Goal: Task Accomplishment & Management: Complete application form

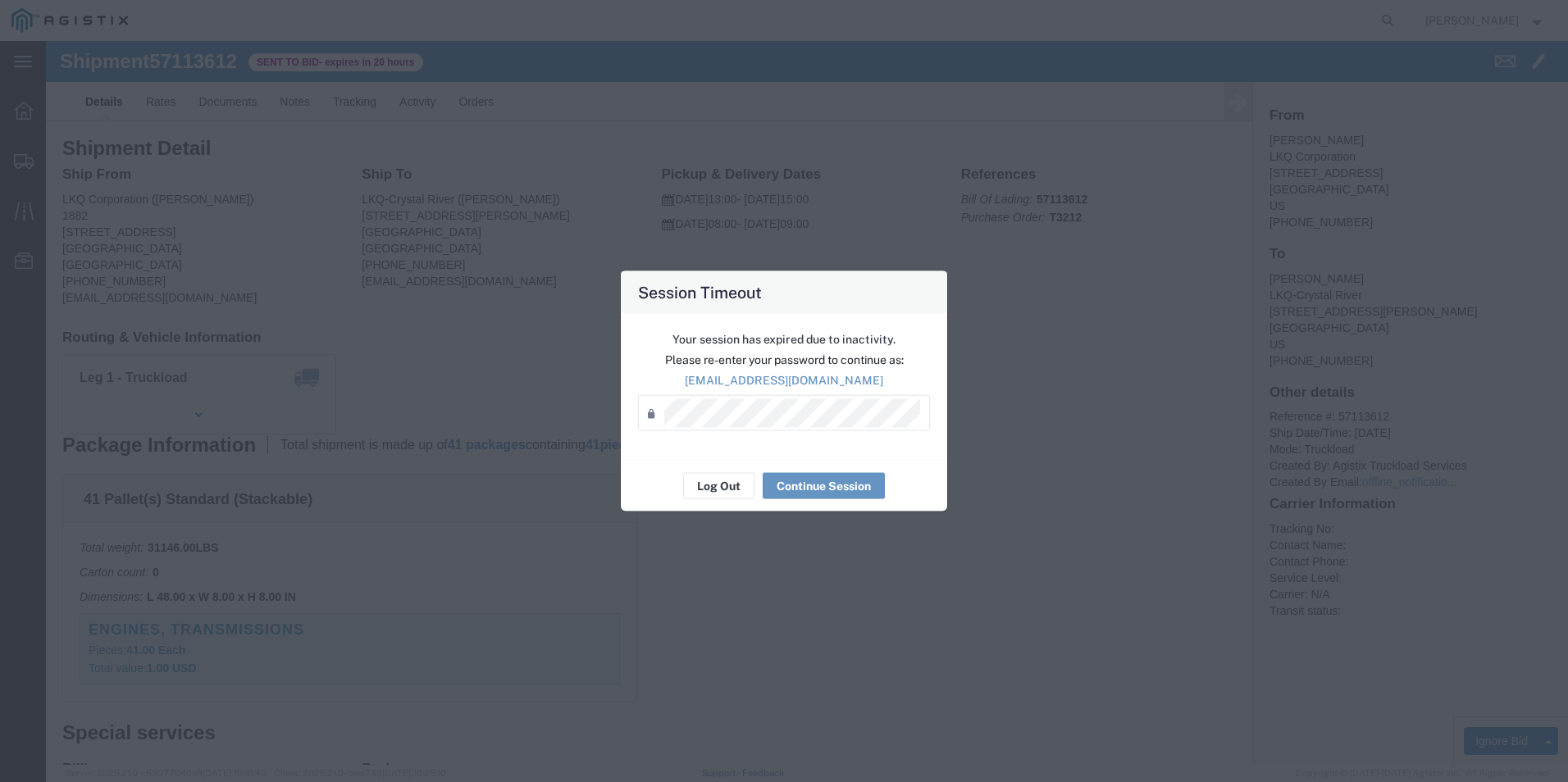
click at [1116, 207] on div "Session Timeout Your session has expired due to inactivity. Please re-enter you…" at bounding box center [784, 391] width 1568 height 782
click at [790, 387] on p "[EMAIL_ADDRESS][DOMAIN_NAME]" at bounding box center [784, 380] width 292 height 17
click at [848, 488] on button "Continue Session" at bounding box center [824, 487] width 122 height 26
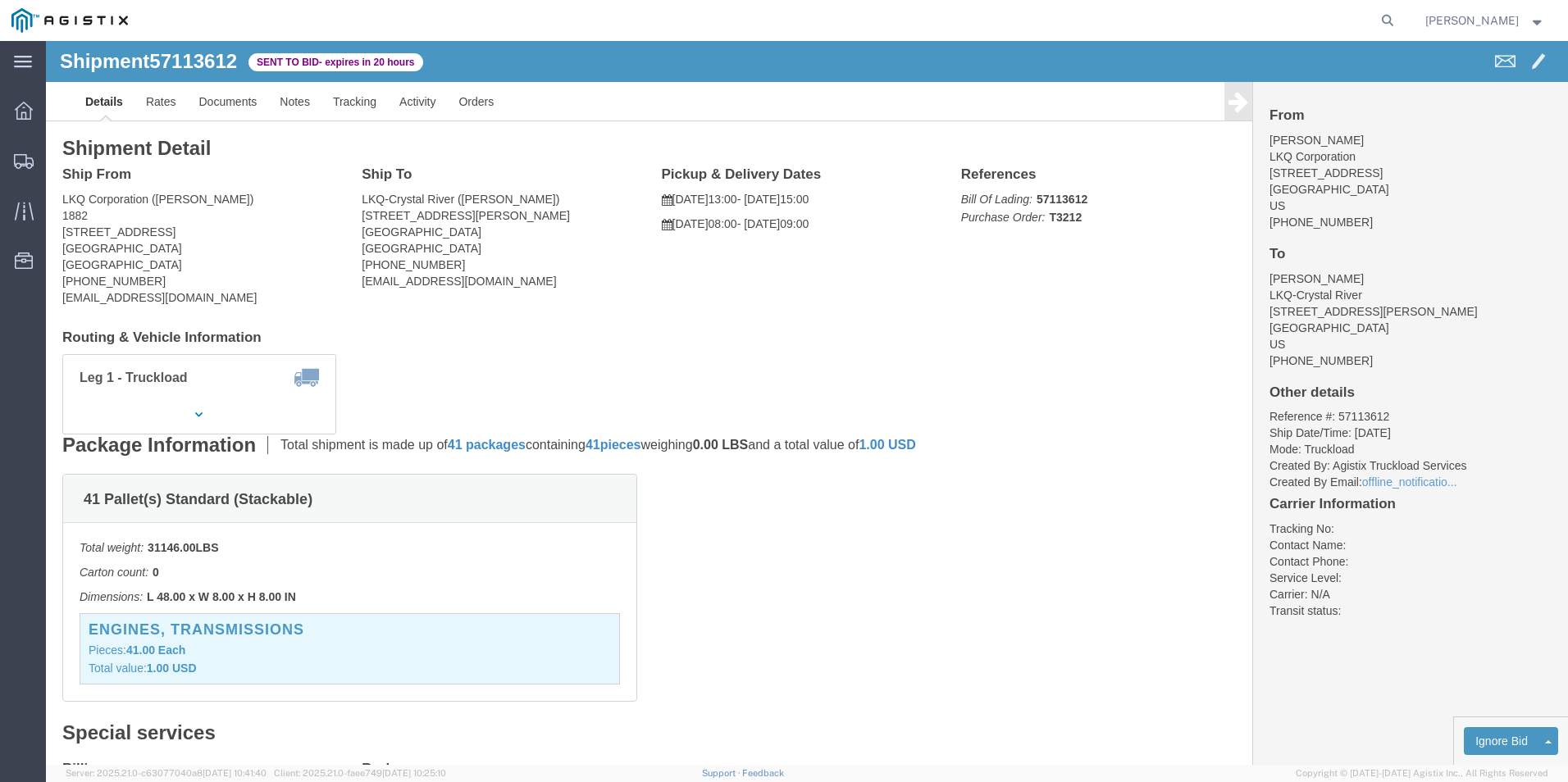
click div "Leg 1 - Truckload Vehicle 1: Standard Dry Van (53 Feet) Number of trucks: 1"
click div "Package Information Total shipment is made up of 41 packages containing 41 piec…"
click at [21, 163] on icon at bounding box center [24, 162] width 20 height 15
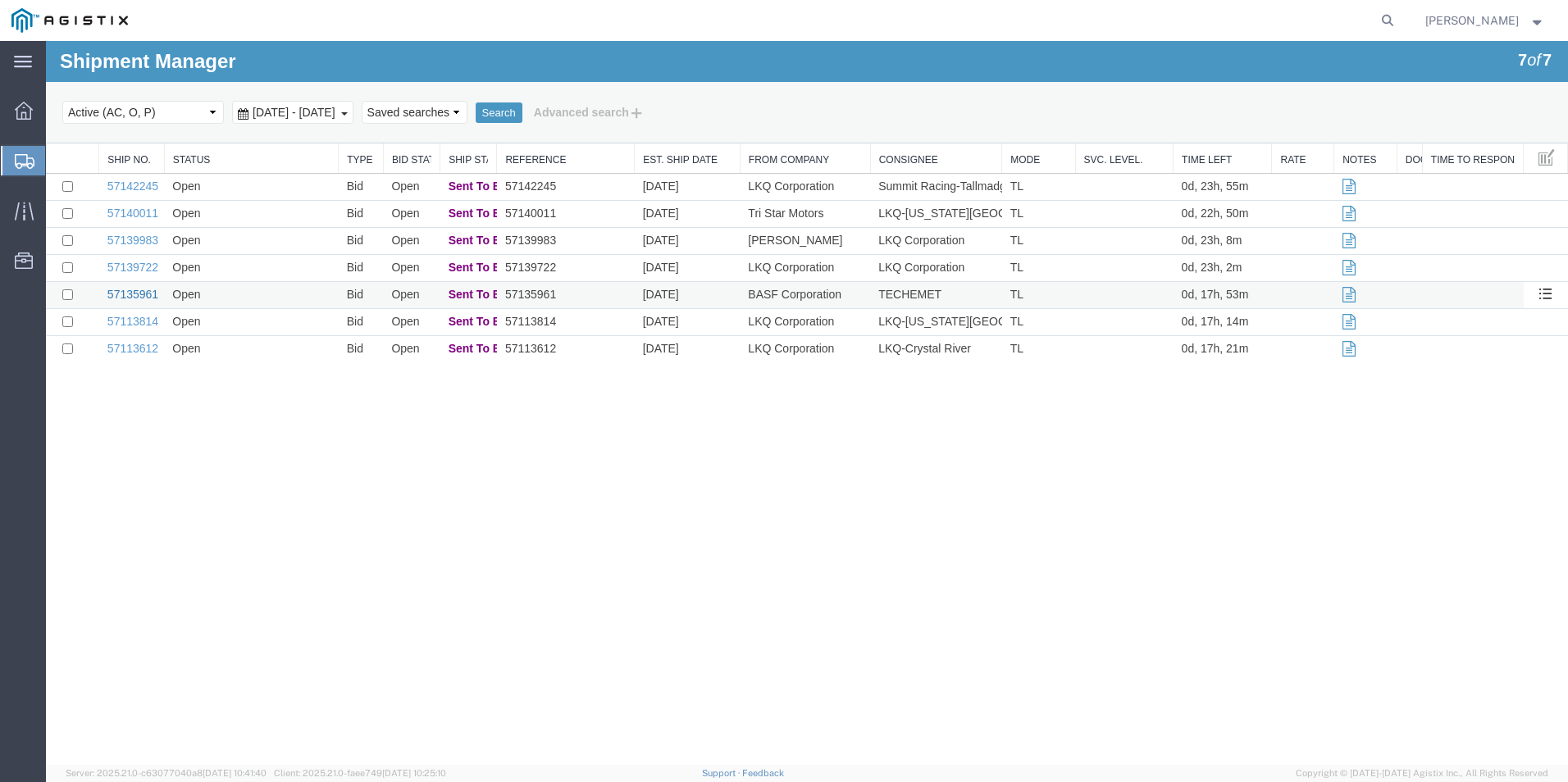
click at [139, 294] on link "57135961" at bounding box center [133, 294] width 51 height 13
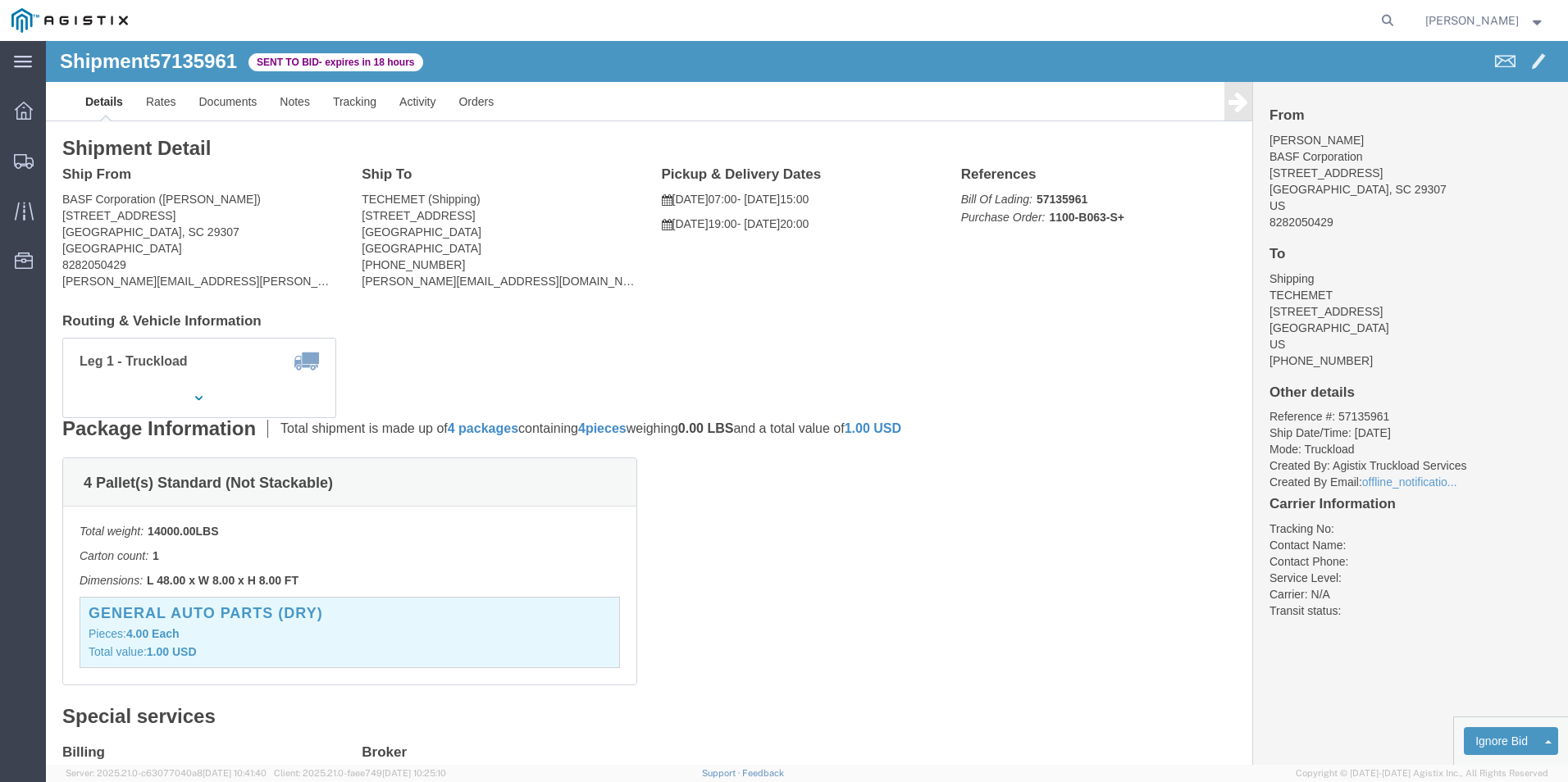
drag, startPoint x: 655, startPoint y: 518, endPoint x: 689, endPoint y: 530, distance: 36.1
click div "4 Pallet(s) Standard (Not Stackable) Total weight: 14000.00 LBS Carton count: 1…"
click link "Enter / Modify Bid"
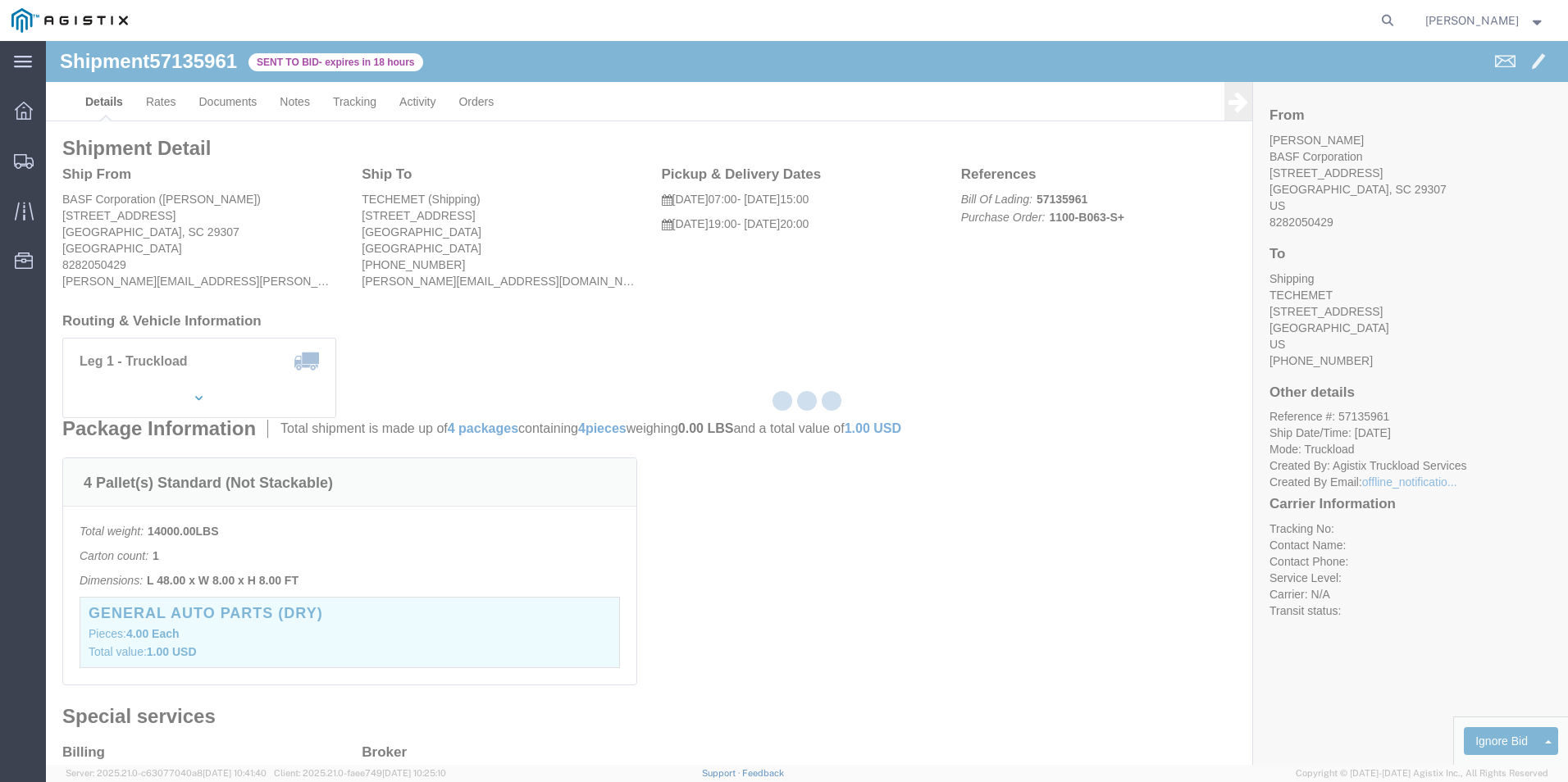
select select "18393"
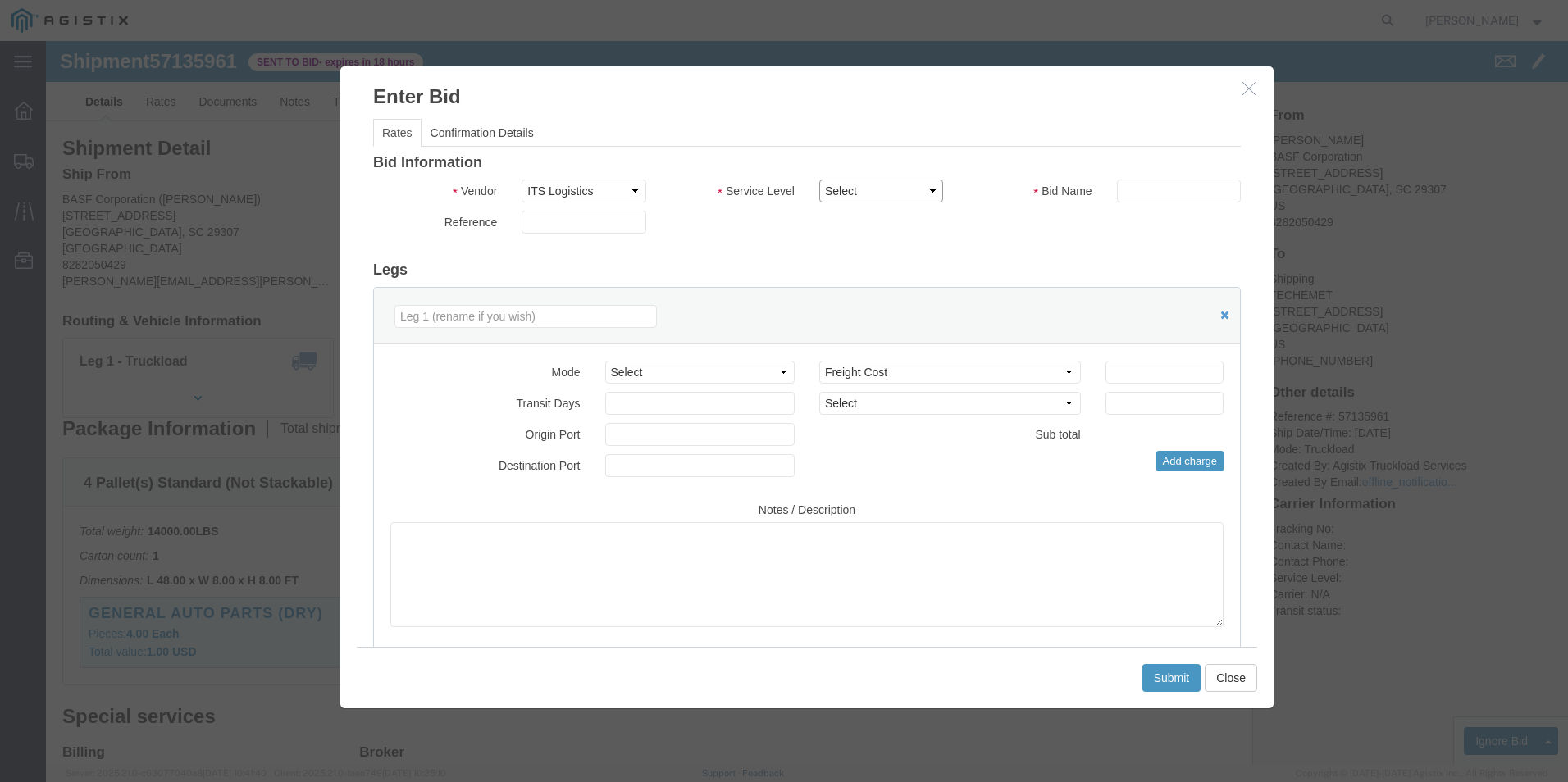
click select "Select Guaranteed Next Day Rail TL Standard 3 - 5 Day"
select select "35343"
click select "Select Guaranteed Next Day Rail TL Standard 3 - 5 Day"
click input "text"
type input "ITS BID"
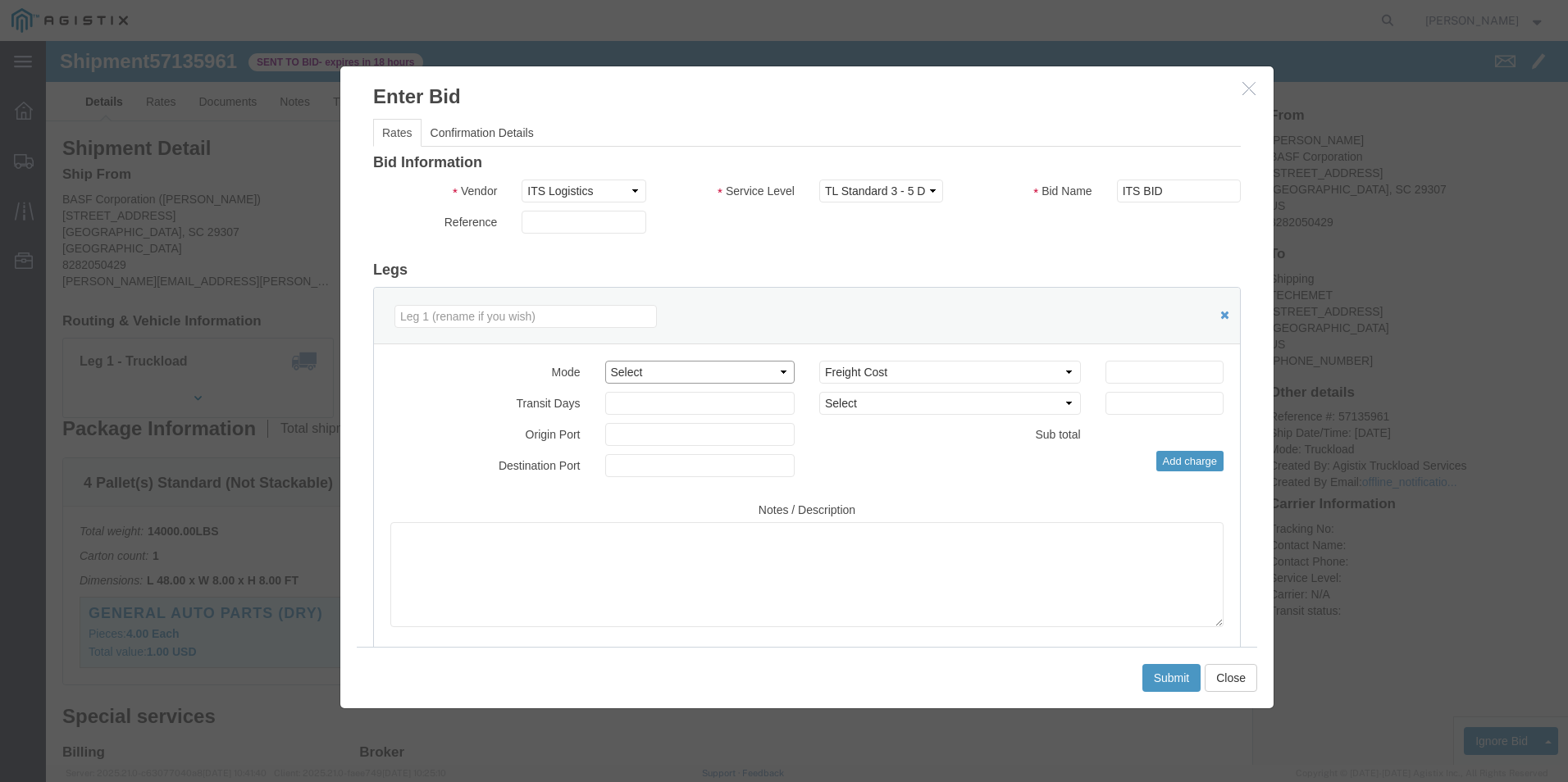
click select "Select Air Less than Truckload Multi-Leg Ocean Freight Rail Small Parcel Truckl…"
select select "TL"
click select "Select Air Less than Truckload Multi-Leg Ocean Freight Rail Small Parcel Truckl…"
click input "number"
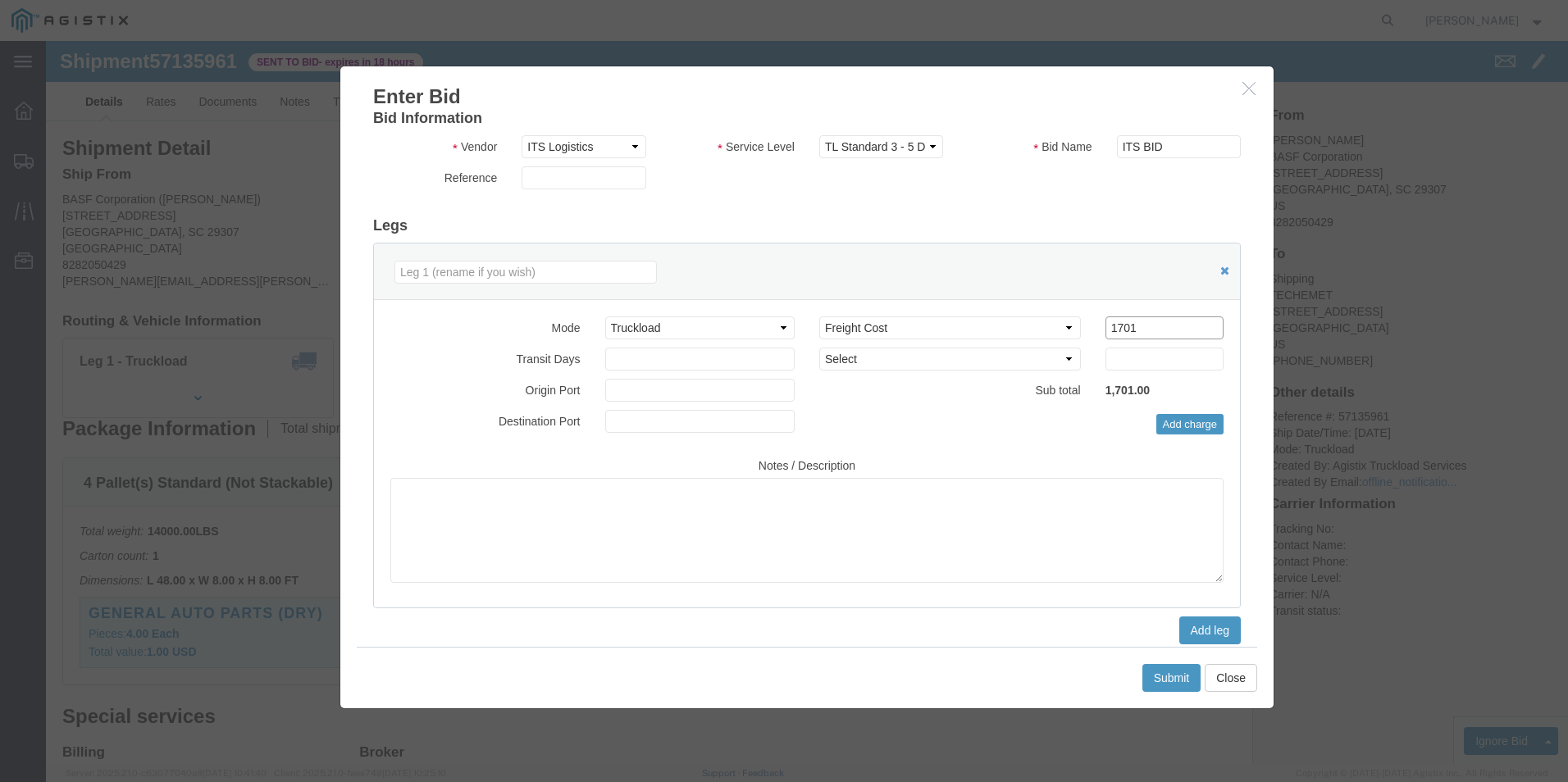
scroll to position [63, 0]
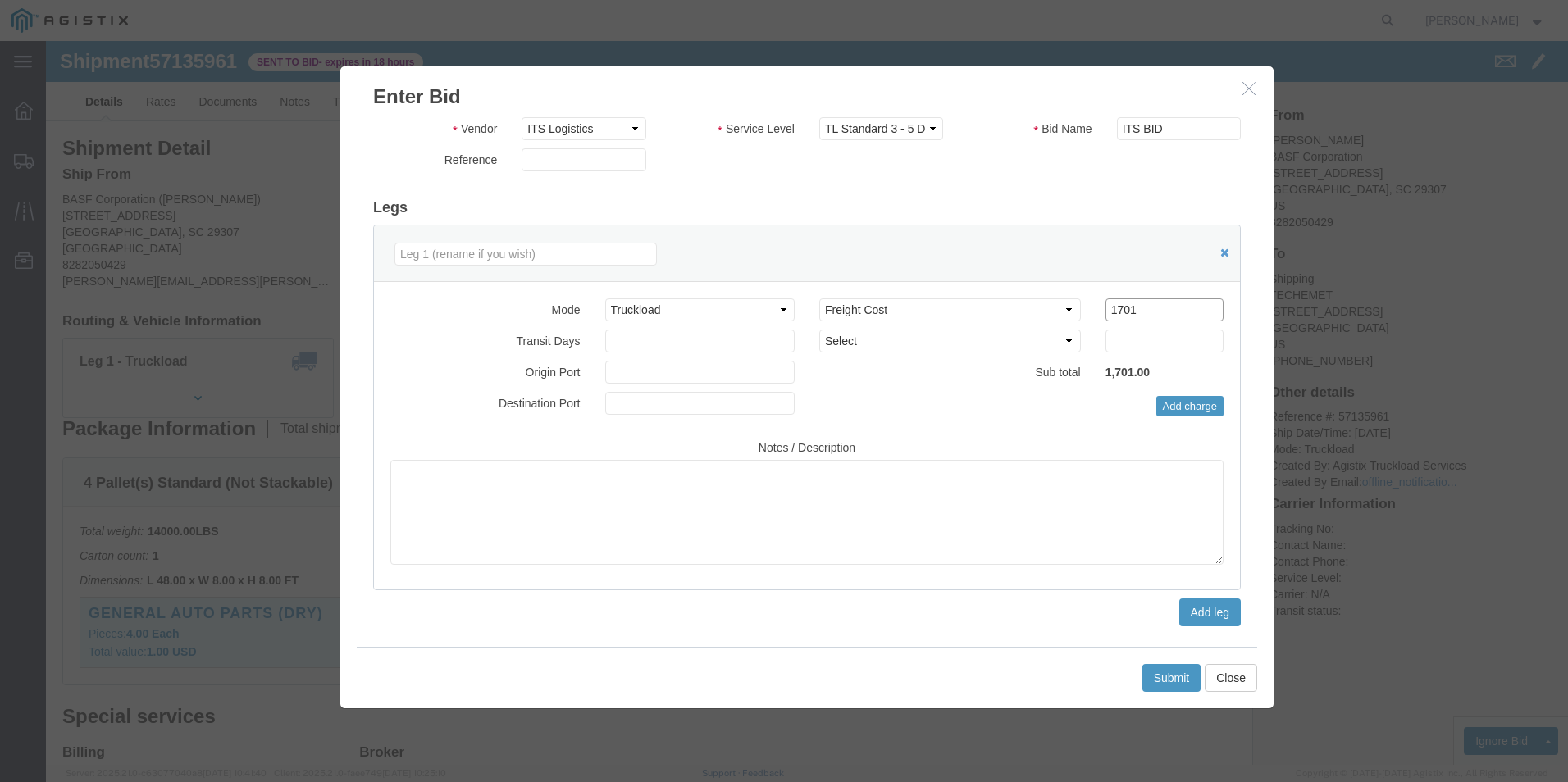
click input "1701"
type input "1710"
click button "Submit"
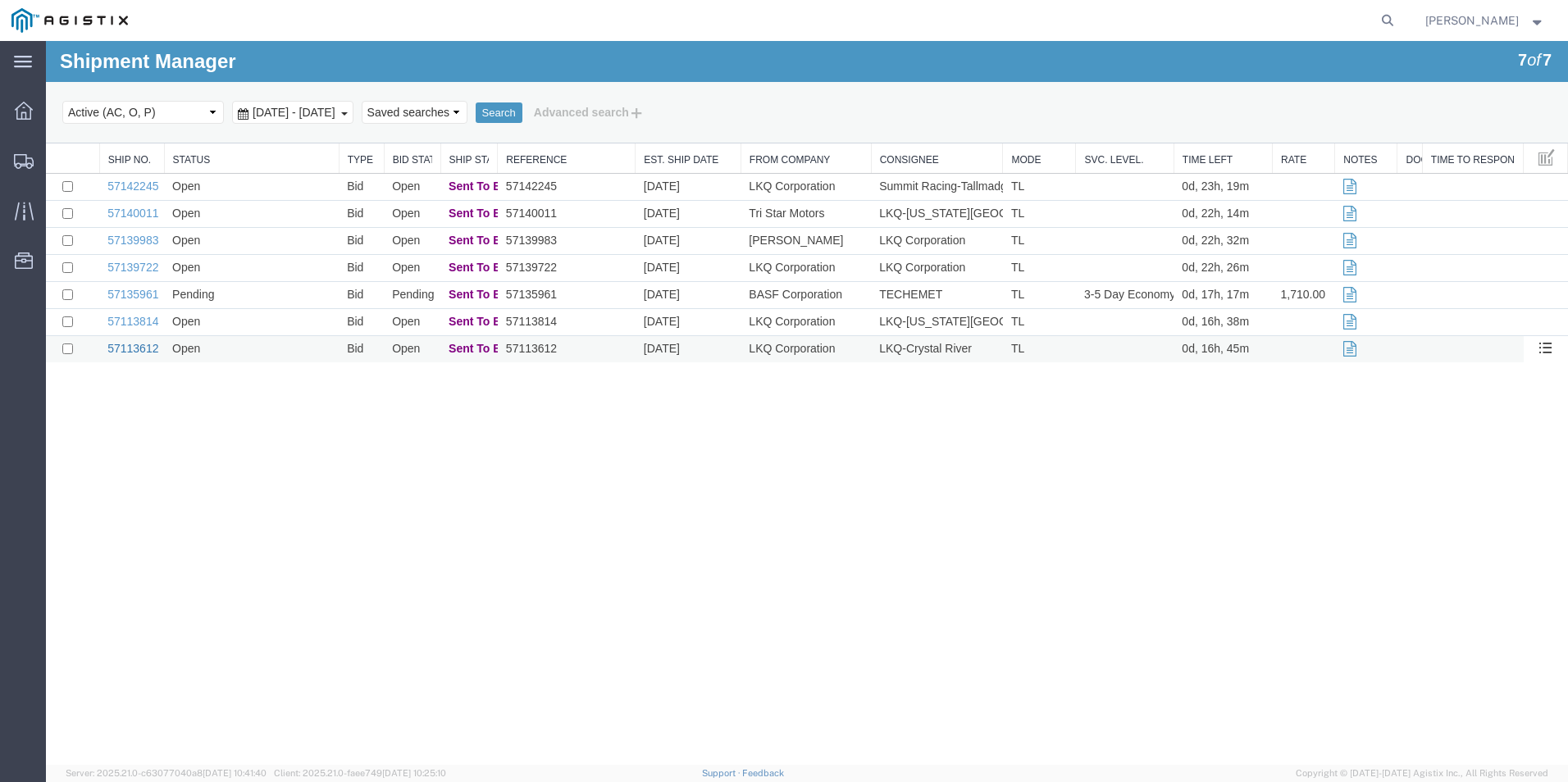
click at [134, 351] on link "57113612" at bounding box center [133, 349] width 51 height 13
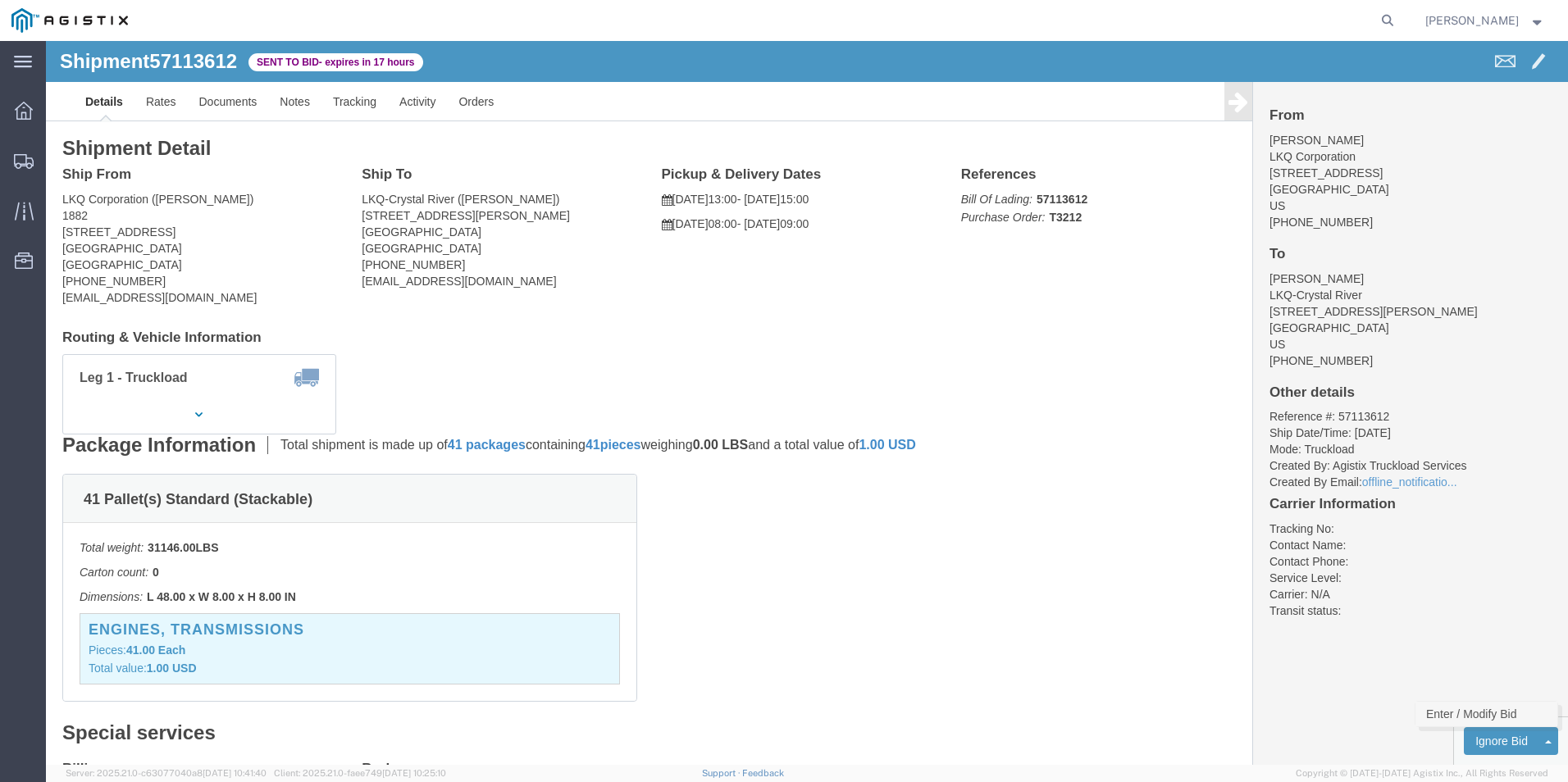
click link "Enter / Modify Bid"
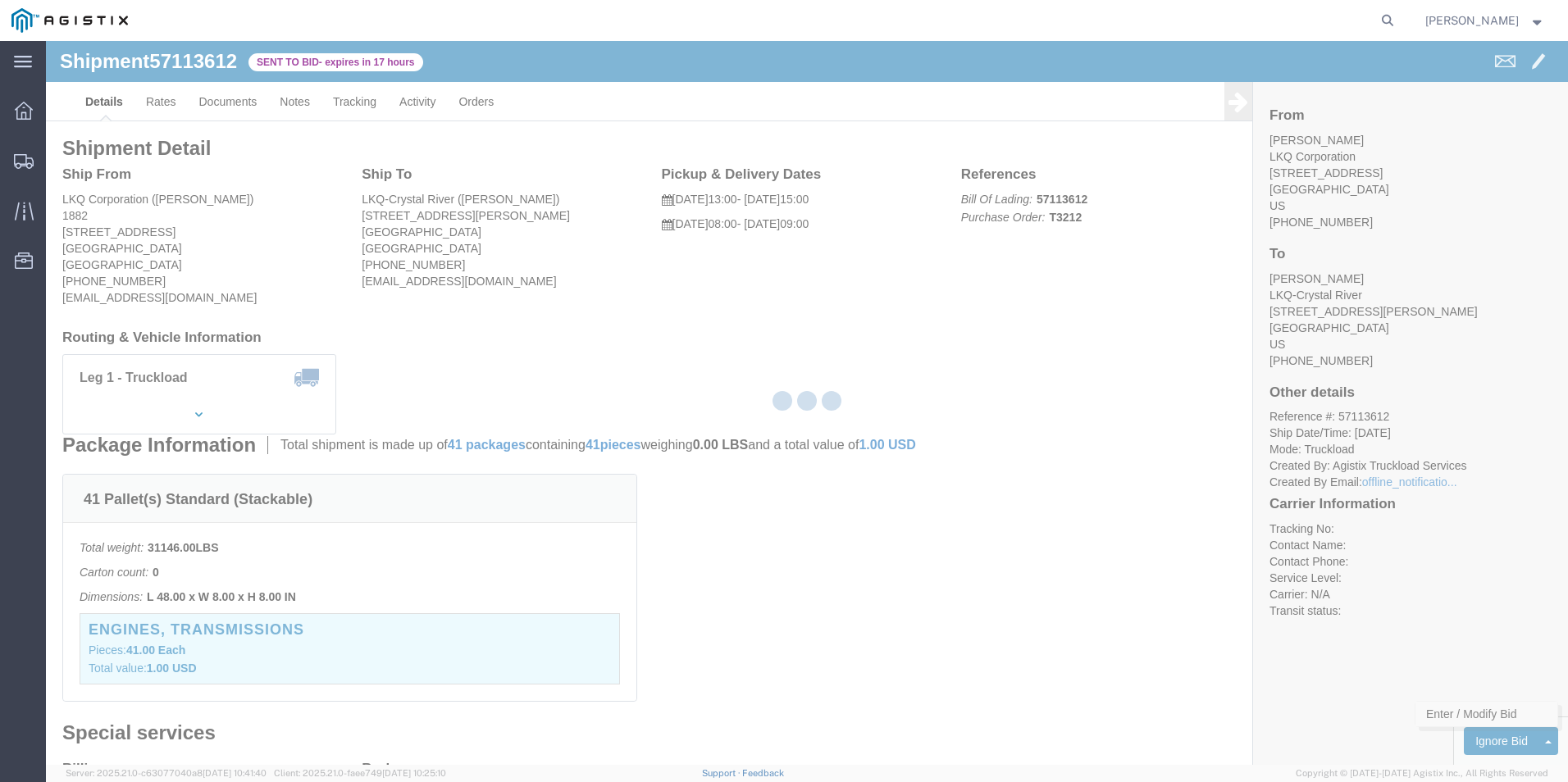
select select "18393"
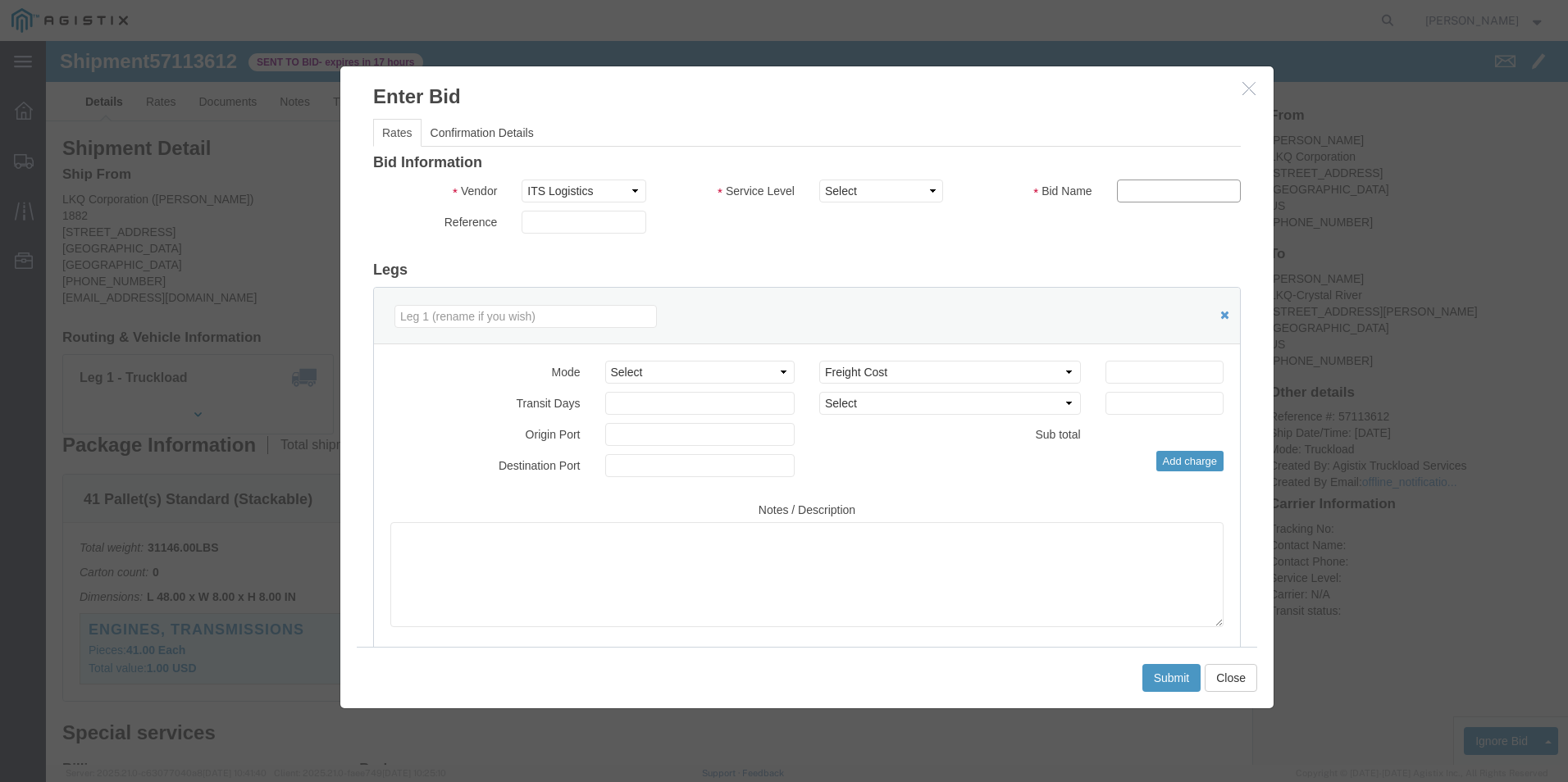
click input "text"
type input "ITS BID"
click select "Select Air Less than Truckload Multi-Leg Ocean Freight Rail Small Parcel Truckl…"
select select "TL"
click select "Select Air Less than Truckload Multi-Leg Ocean Freight Rail Small Parcel Truckl…"
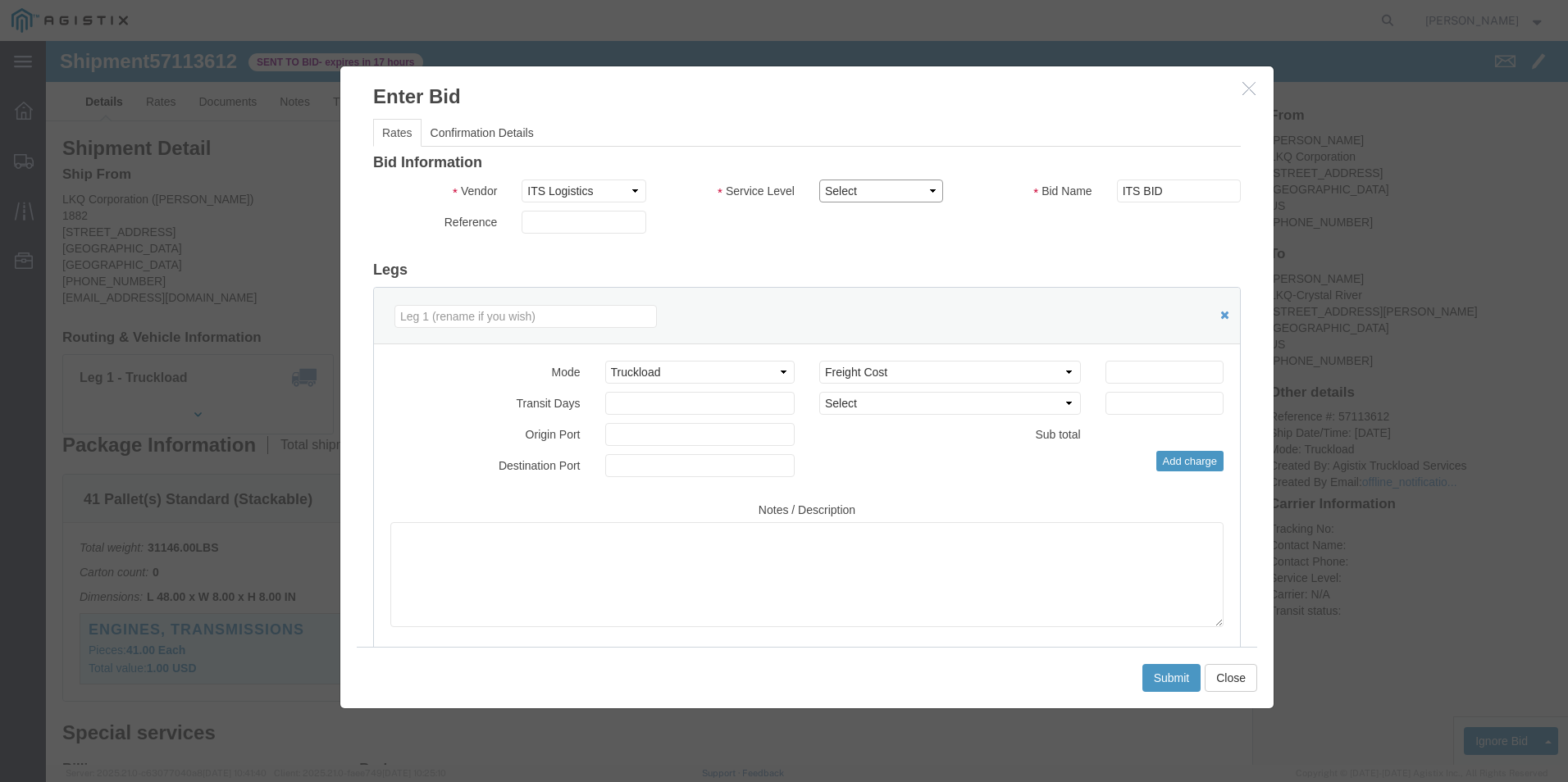
click select "Select Guaranteed Next Day Rail TL Standard 3 - 5 Day"
click icon "button"
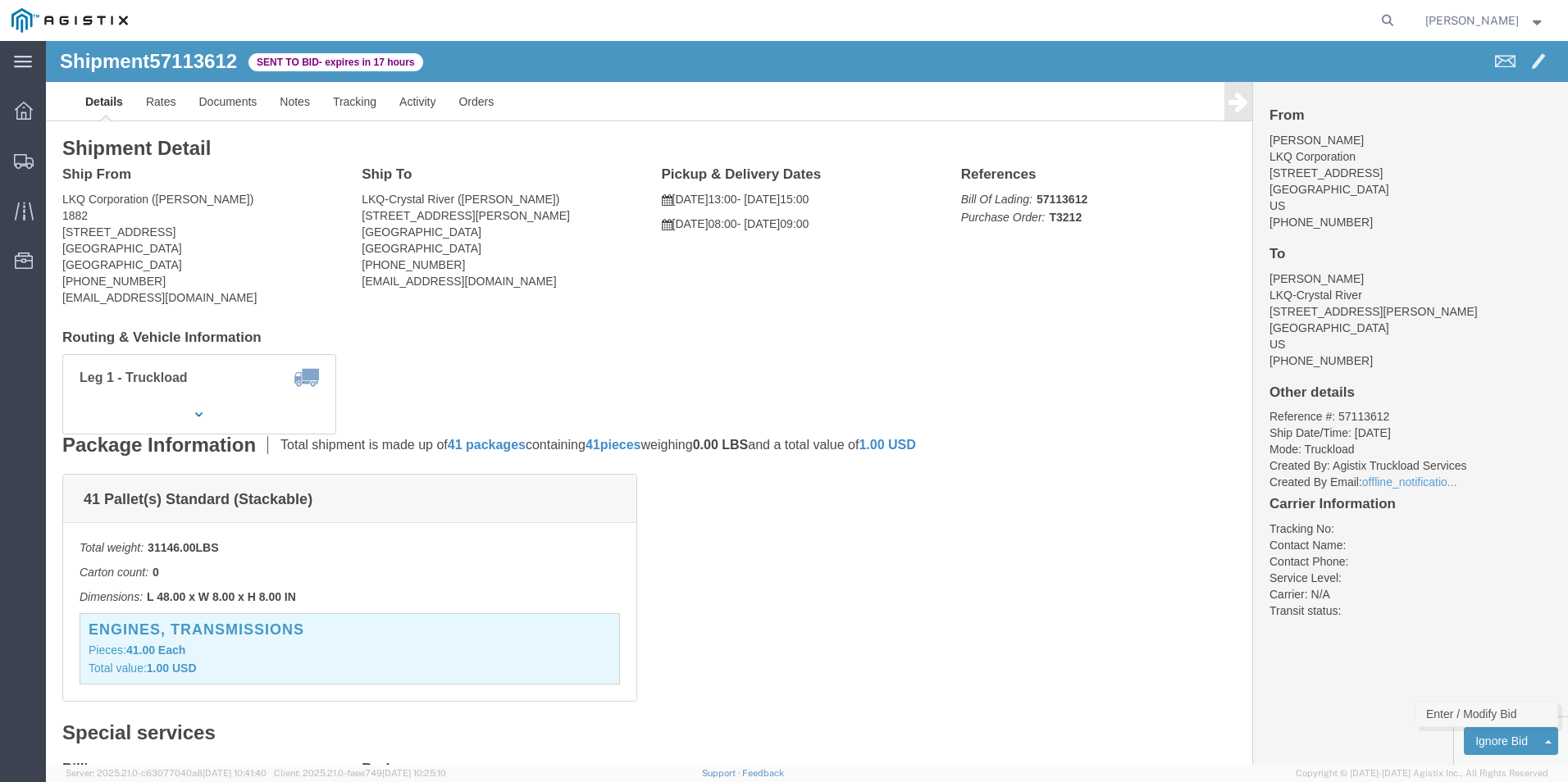
click link "Enter / Modify Bid"
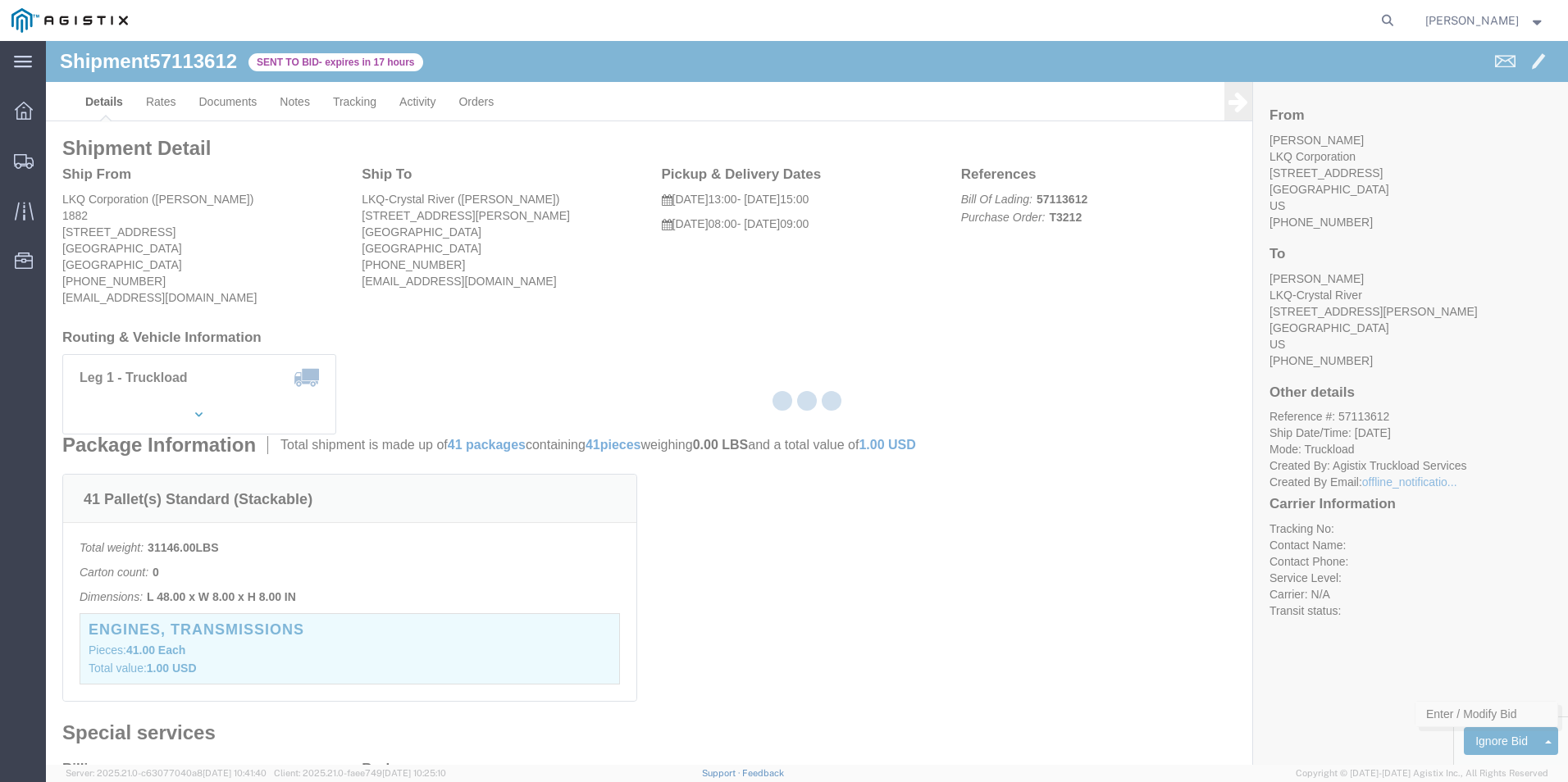
select select "18393"
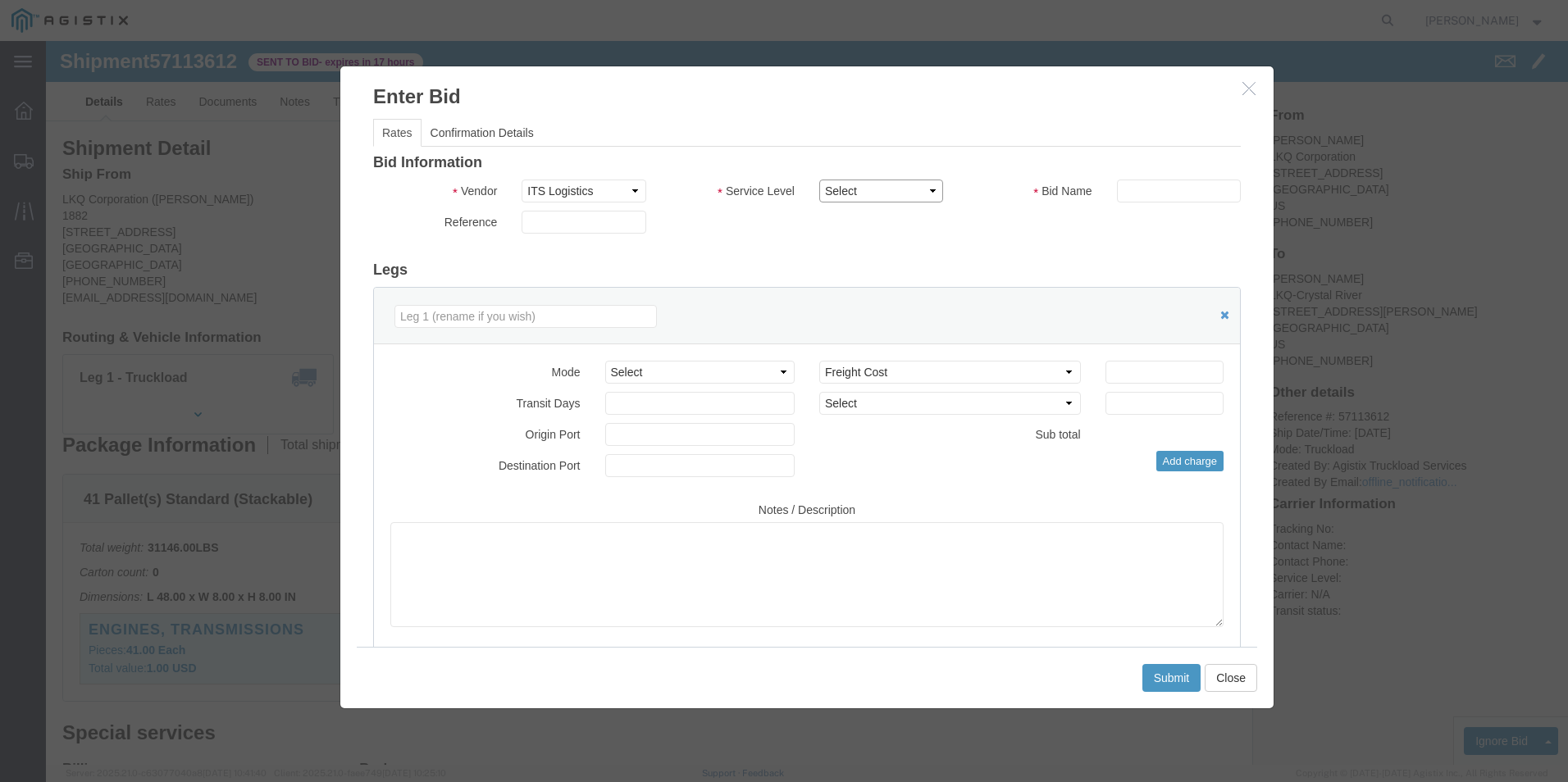
click select "Select Guaranteed Next Day Rail TL Standard 3 - 5 Day"
select select "35343"
click select "Select Guaranteed Next Day Rail TL Standard 3 - 5 Day"
click input "text"
type input "ITS BID"
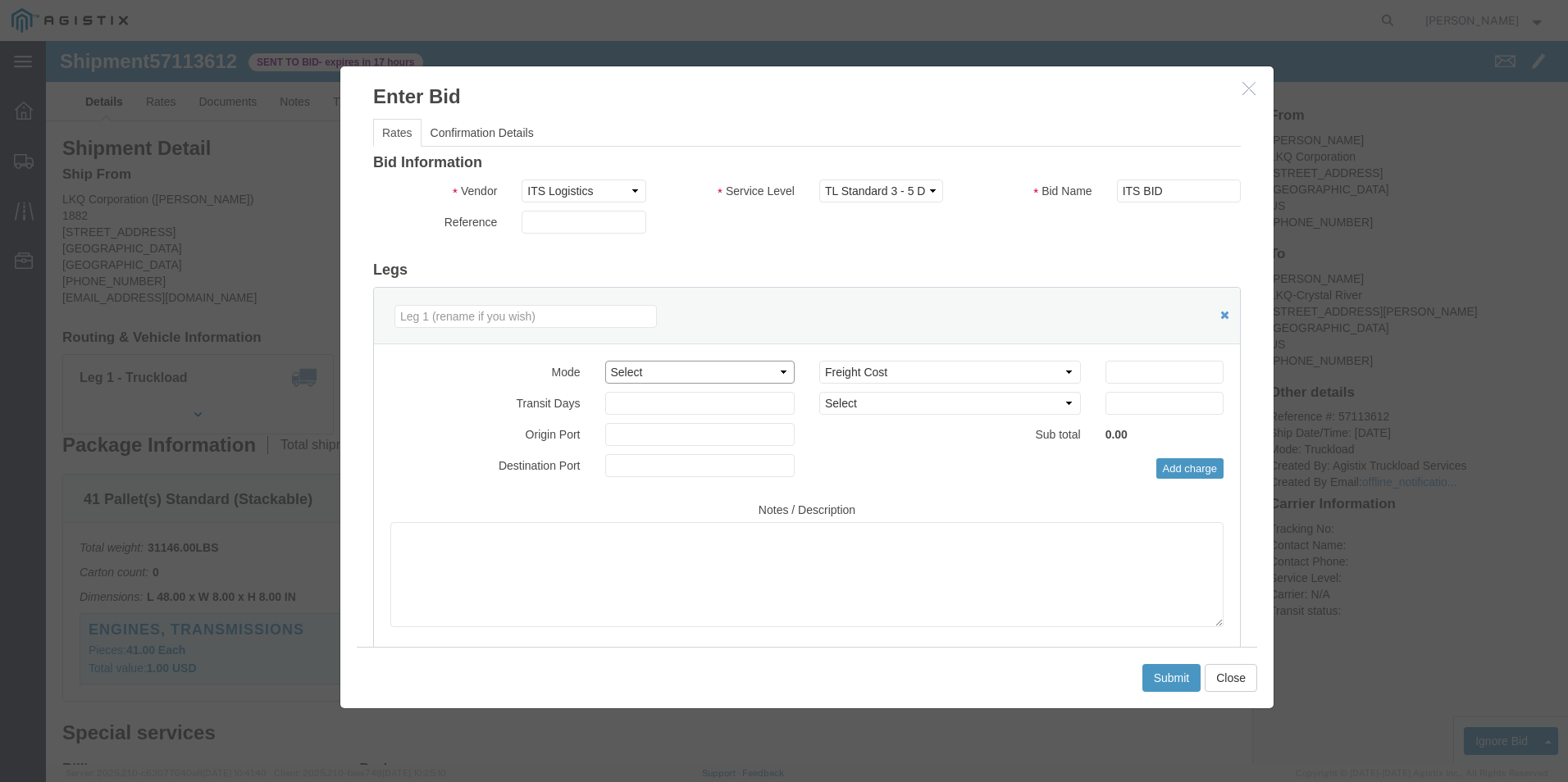
click select "Select Air Less than Truckload Multi-Leg Ocean Freight Rail Small Parcel Truckl…"
select select "TL"
click select "Select Air Less than Truckload Multi-Leg Ocean Freight Rail Small Parcel Truckl…"
click input "number"
type input "2682"
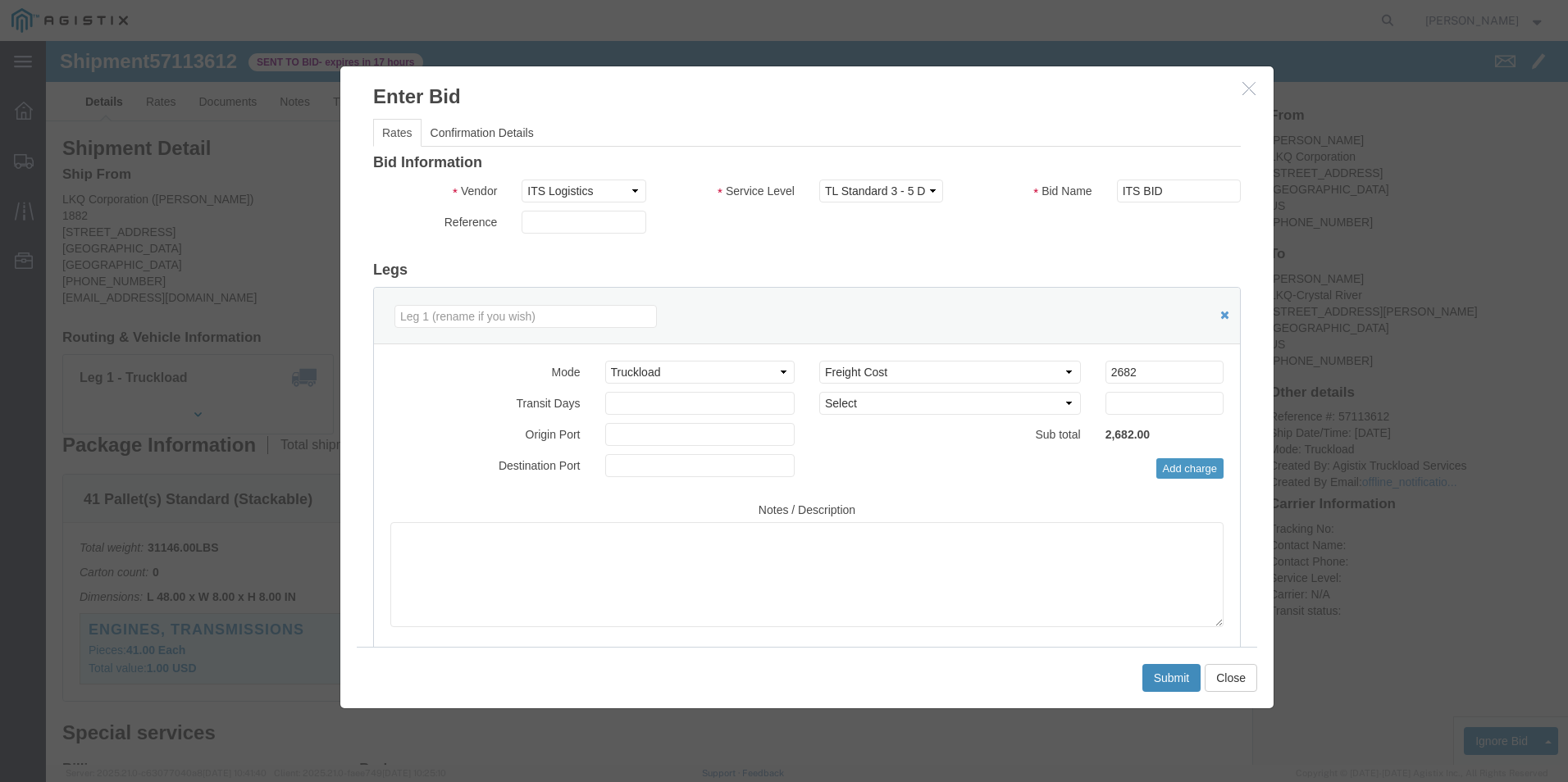
click button "Submit"
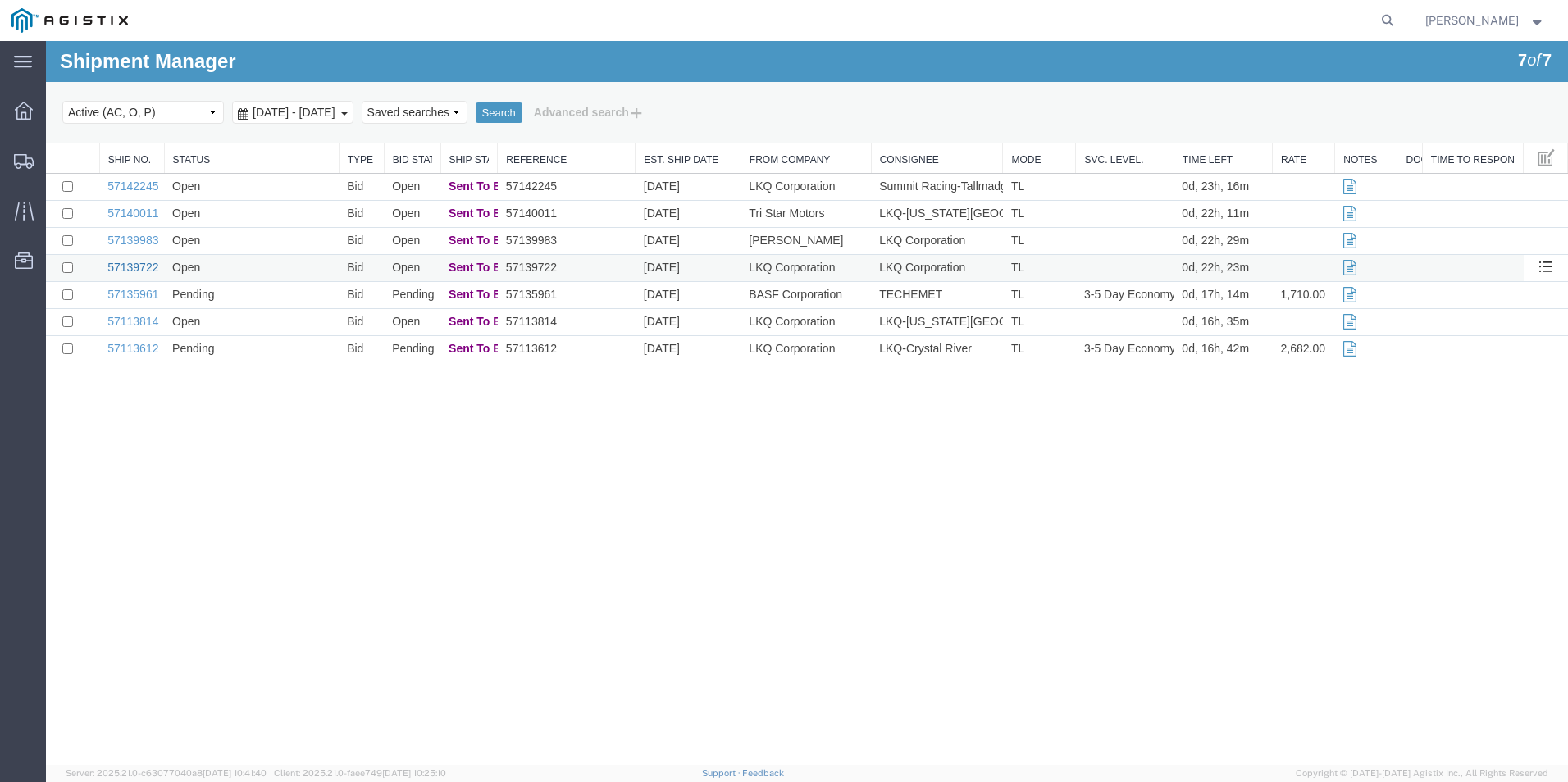
click at [133, 269] on link "57139722" at bounding box center [133, 267] width 51 height 13
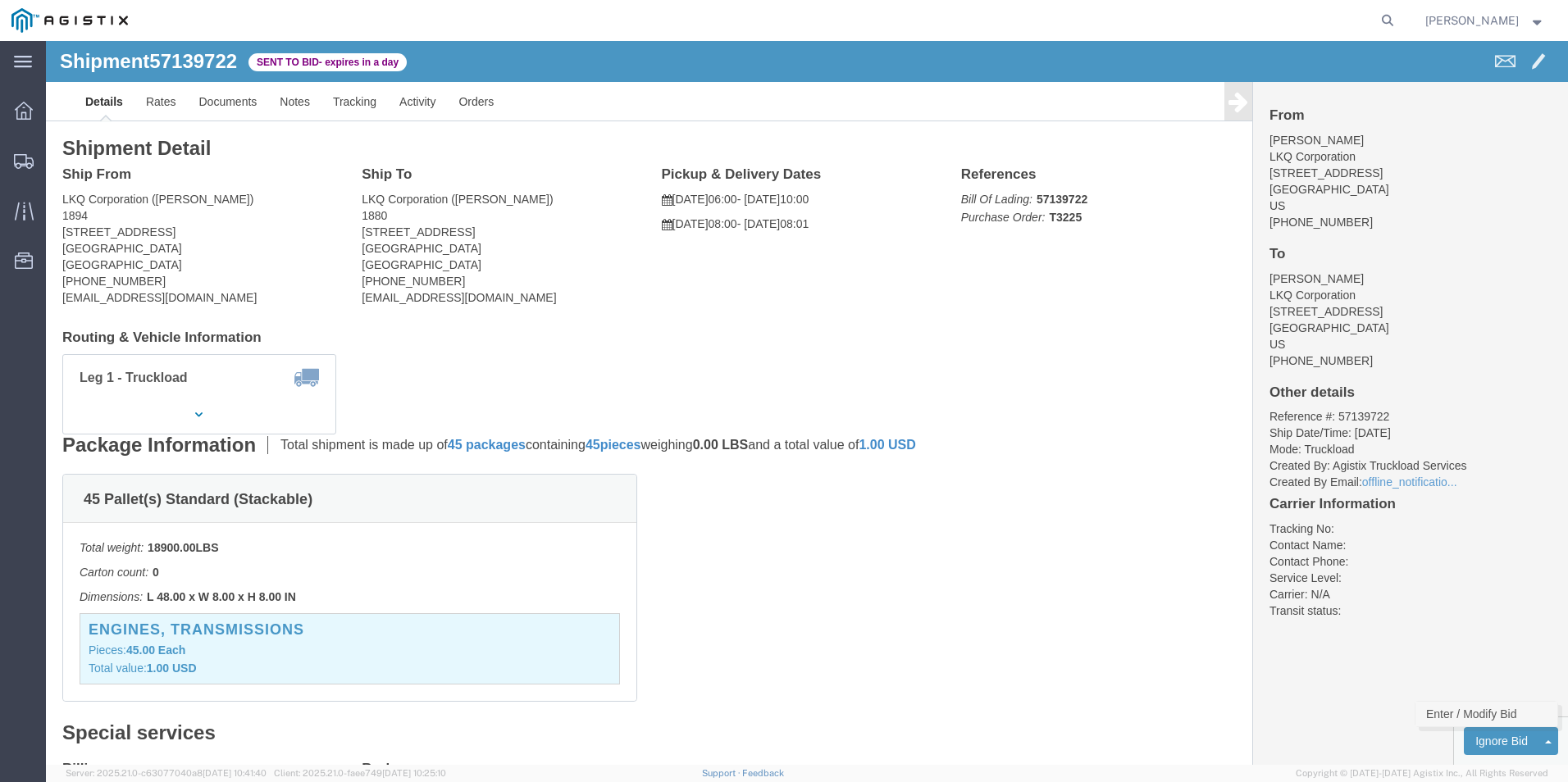
click link "Enter / Modify Bid"
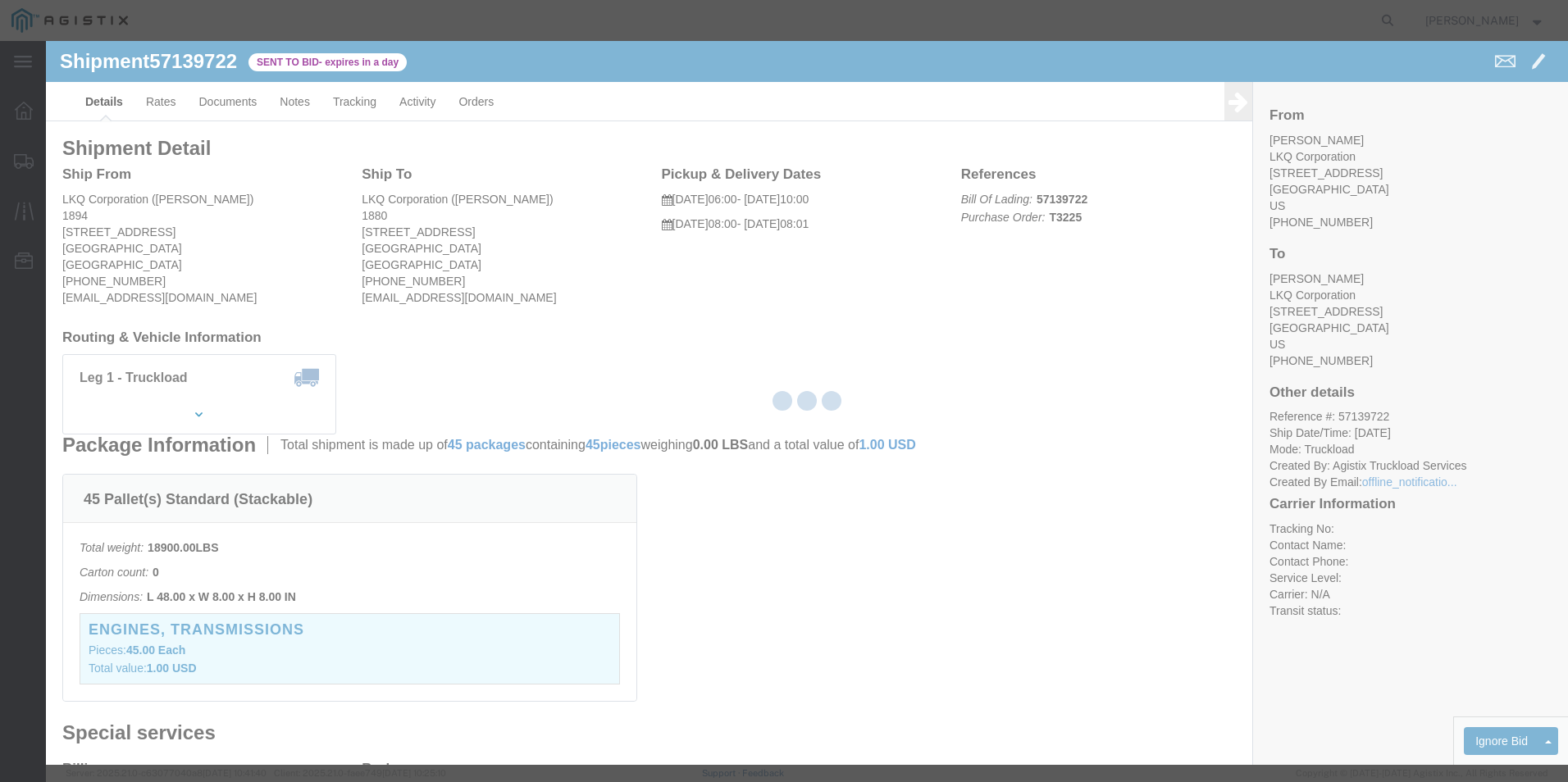
select select "18393"
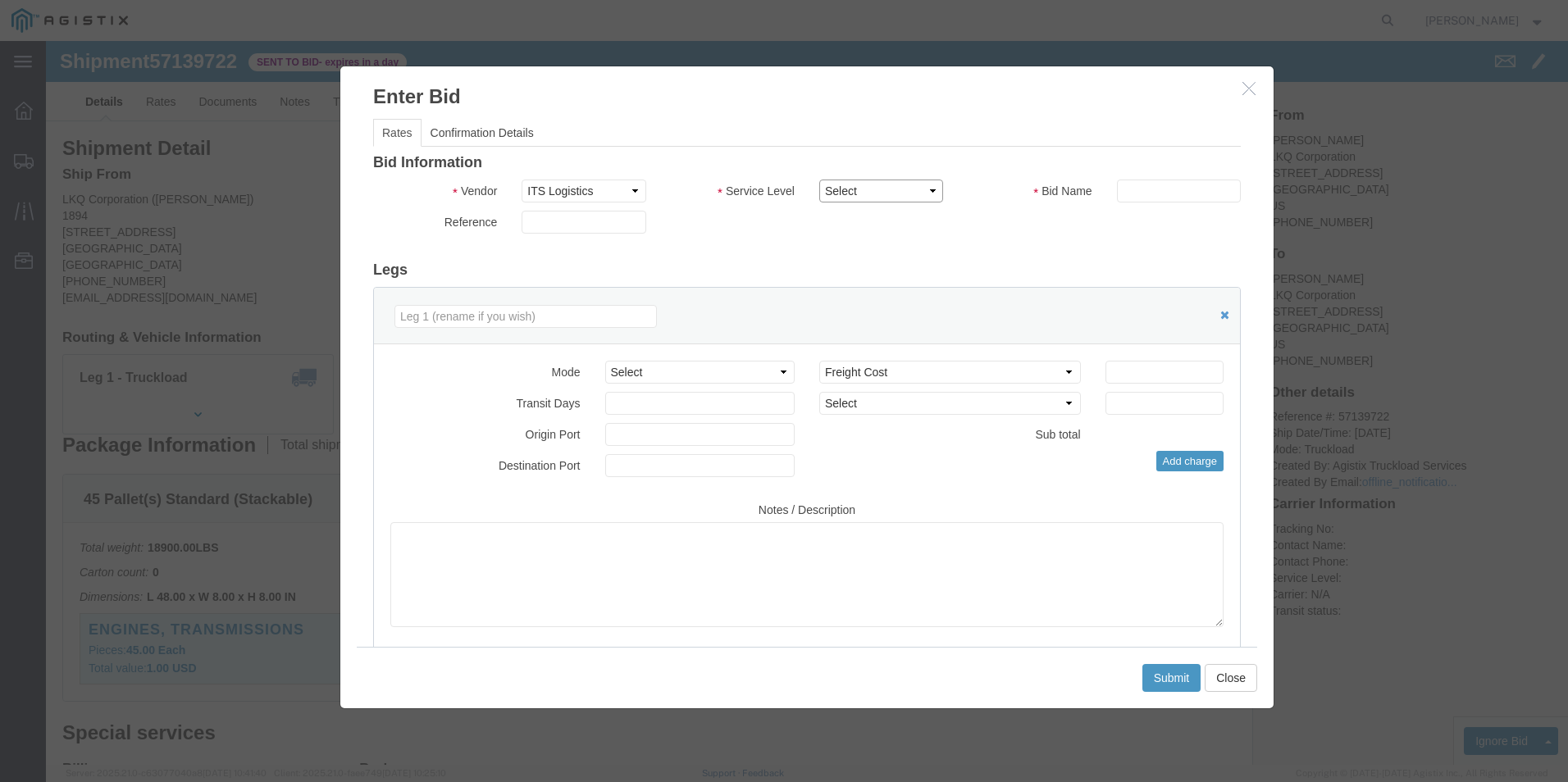
click select "Select Guaranteed Next Day Rail TL Standard 3 - 5 Day"
select select "35343"
click select "Select Guaranteed Next Day Rail TL Standard 3 - 5 Day"
click input "text"
type input "ITS BID"
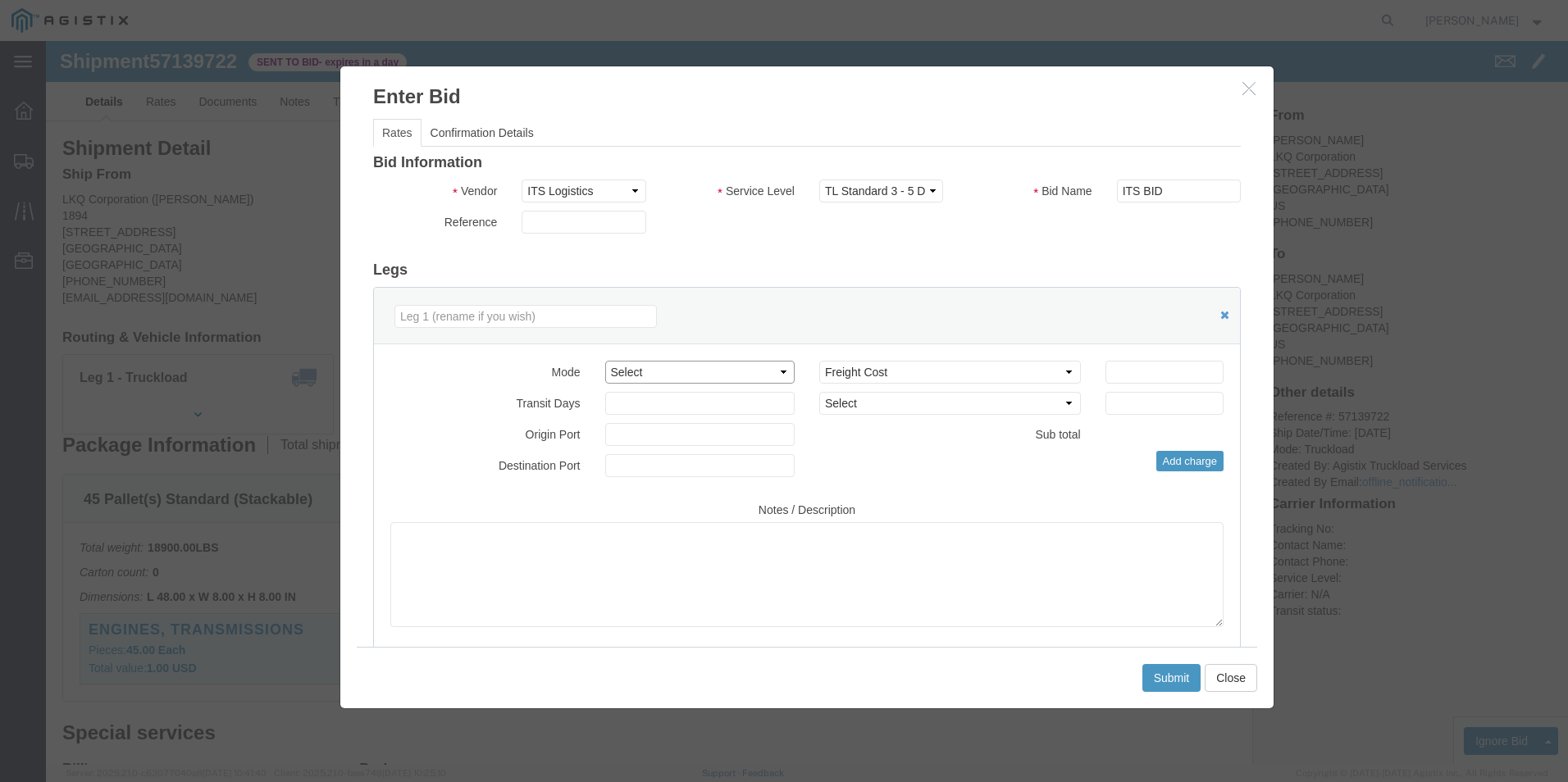
click select "Select Air Less than Truckload Multi-Leg Ocean Freight Rail Small Parcel Truckl…"
select select "TL"
click select "Select Air Less than Truckload Multi-Leg Ocean Freight Rail Small Parcel Truckl…"
click input "number"
type input "1556"
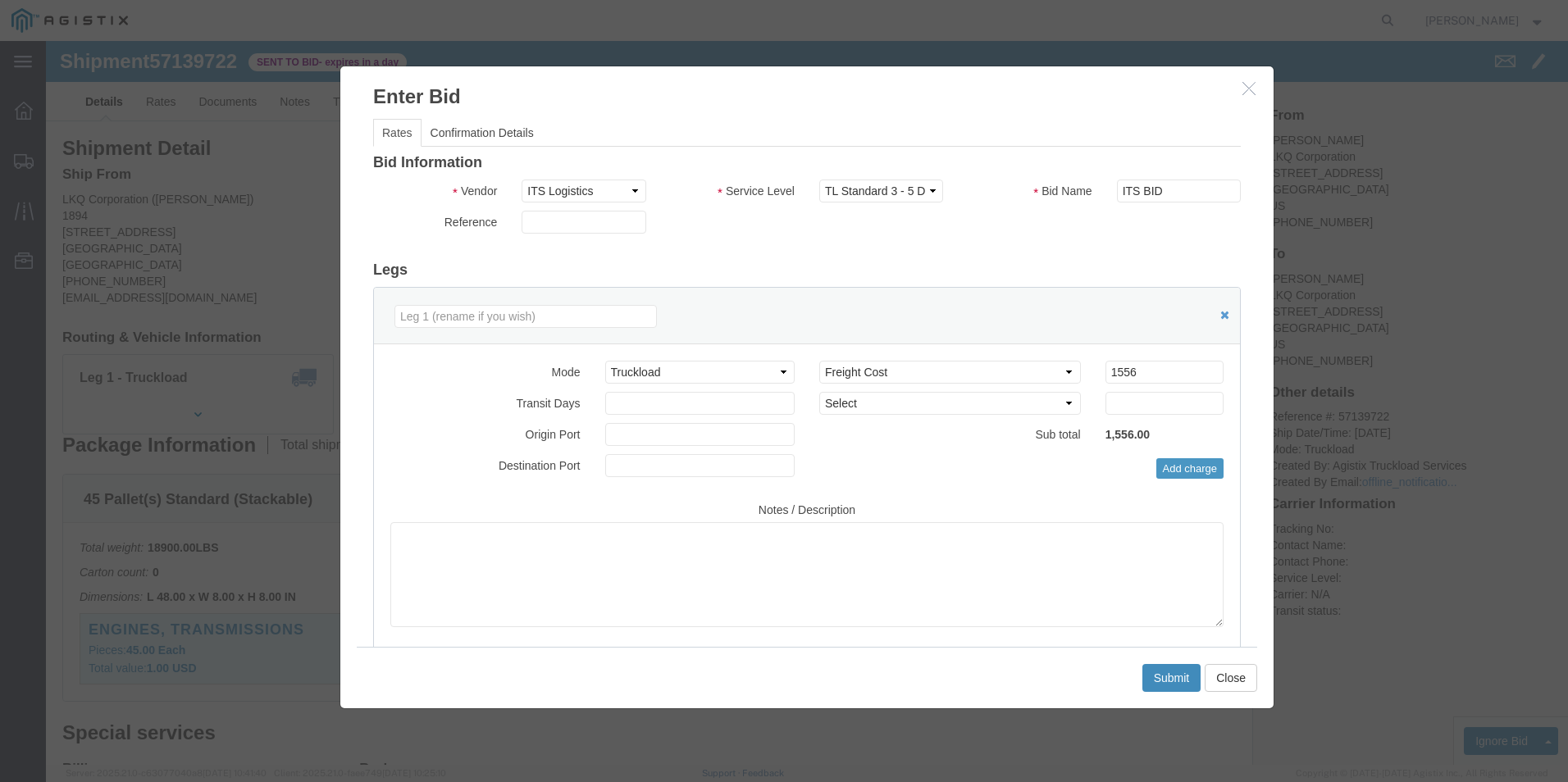
click button "Submit"
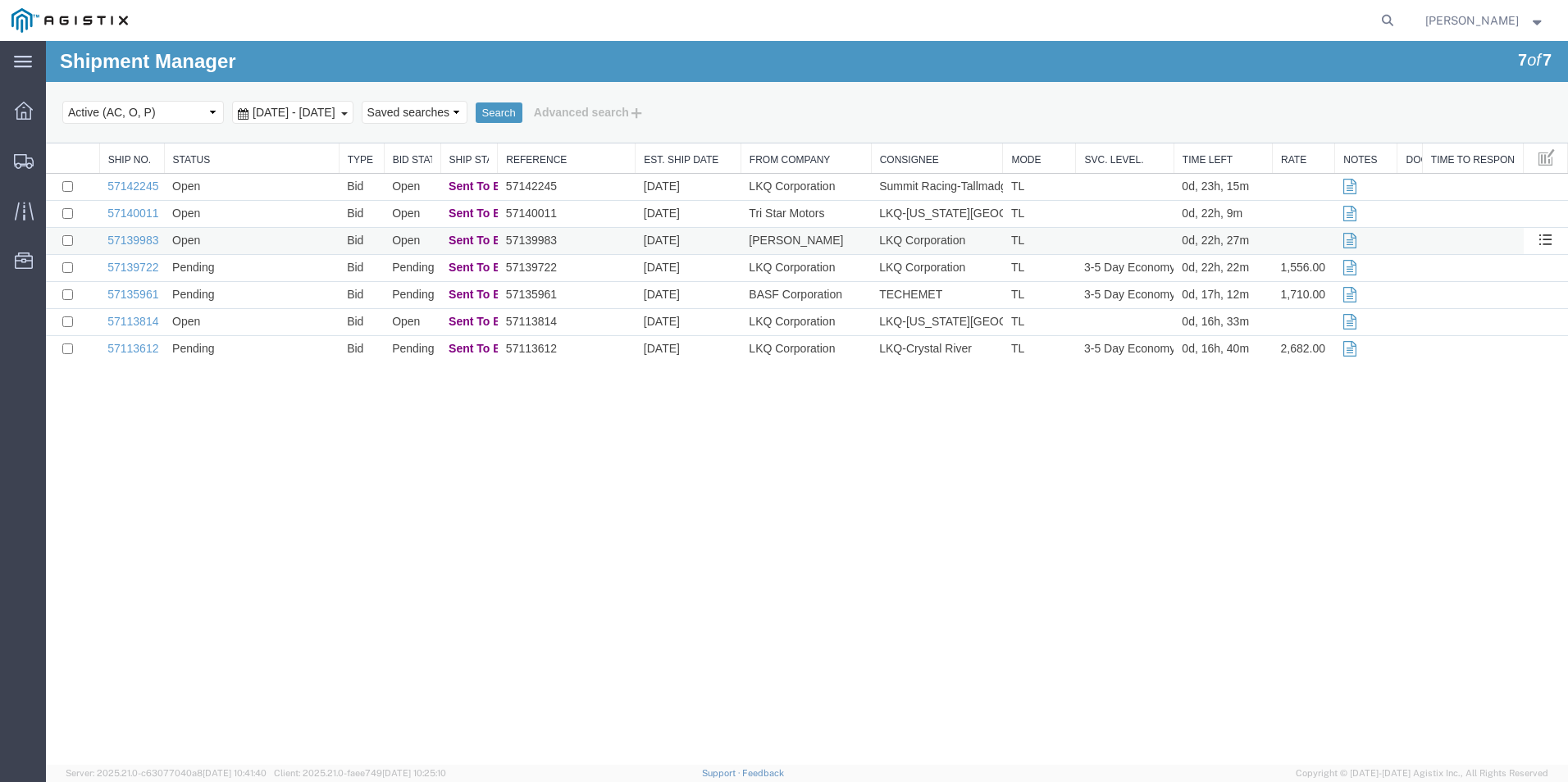
click at [227, 239] on td "Open" at bounding box center [252, 241] width 175 height 27
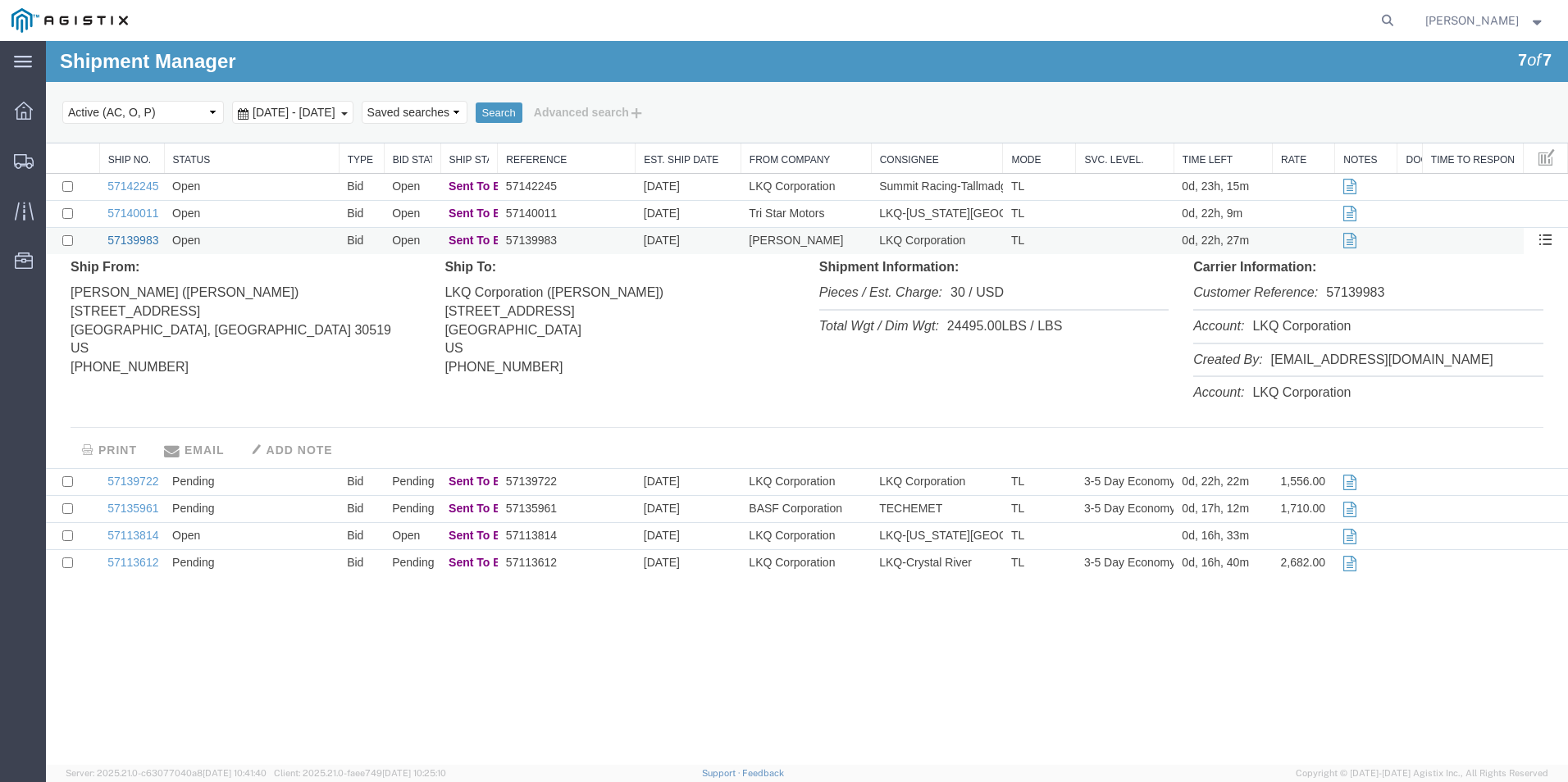
click at [131, 238] on link "57139983" at bounding box center [133, 240] width 51 height 13
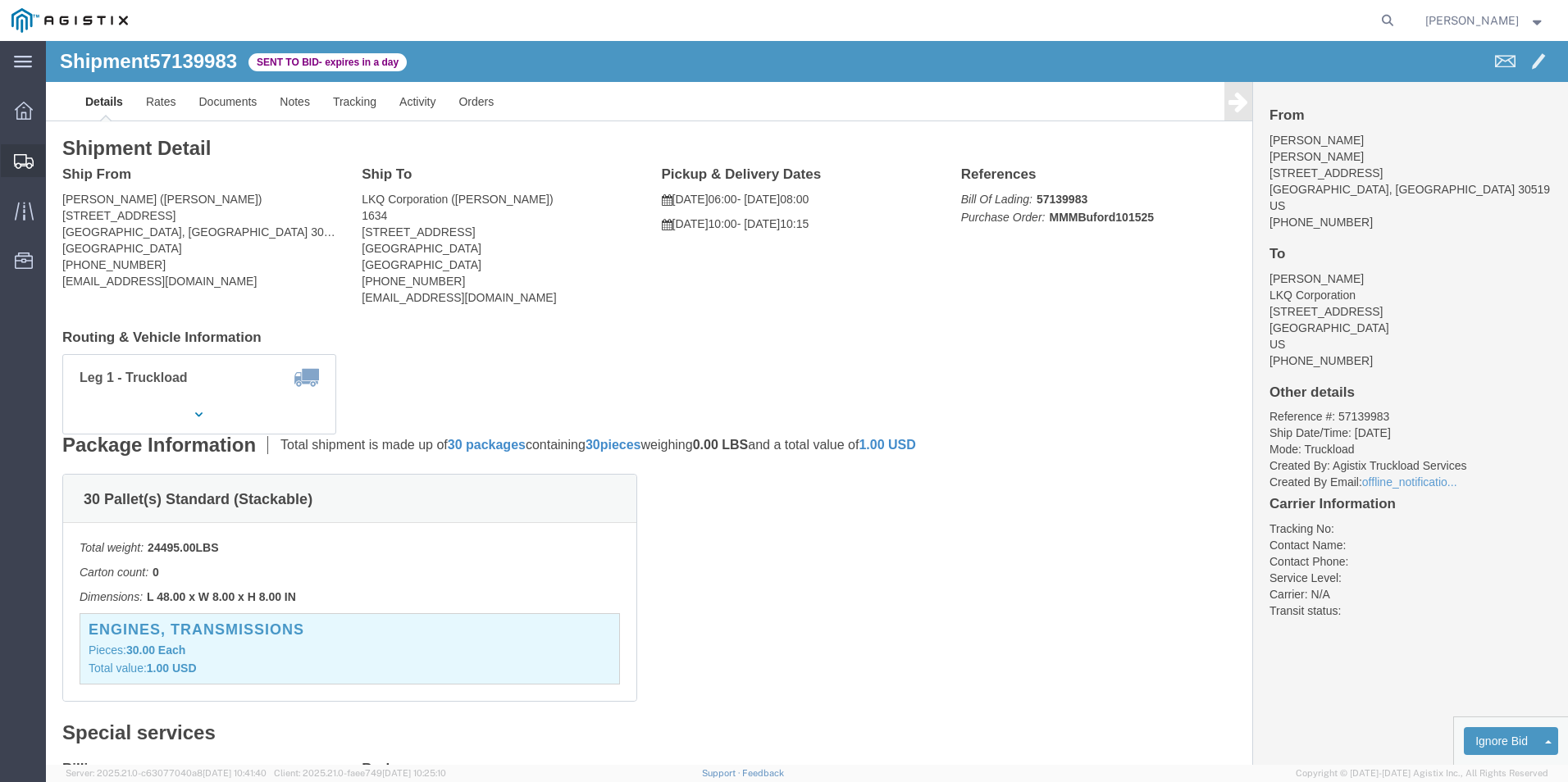
click at [27, 166] on icon at bounding box center [24, 162] width 20 height 15
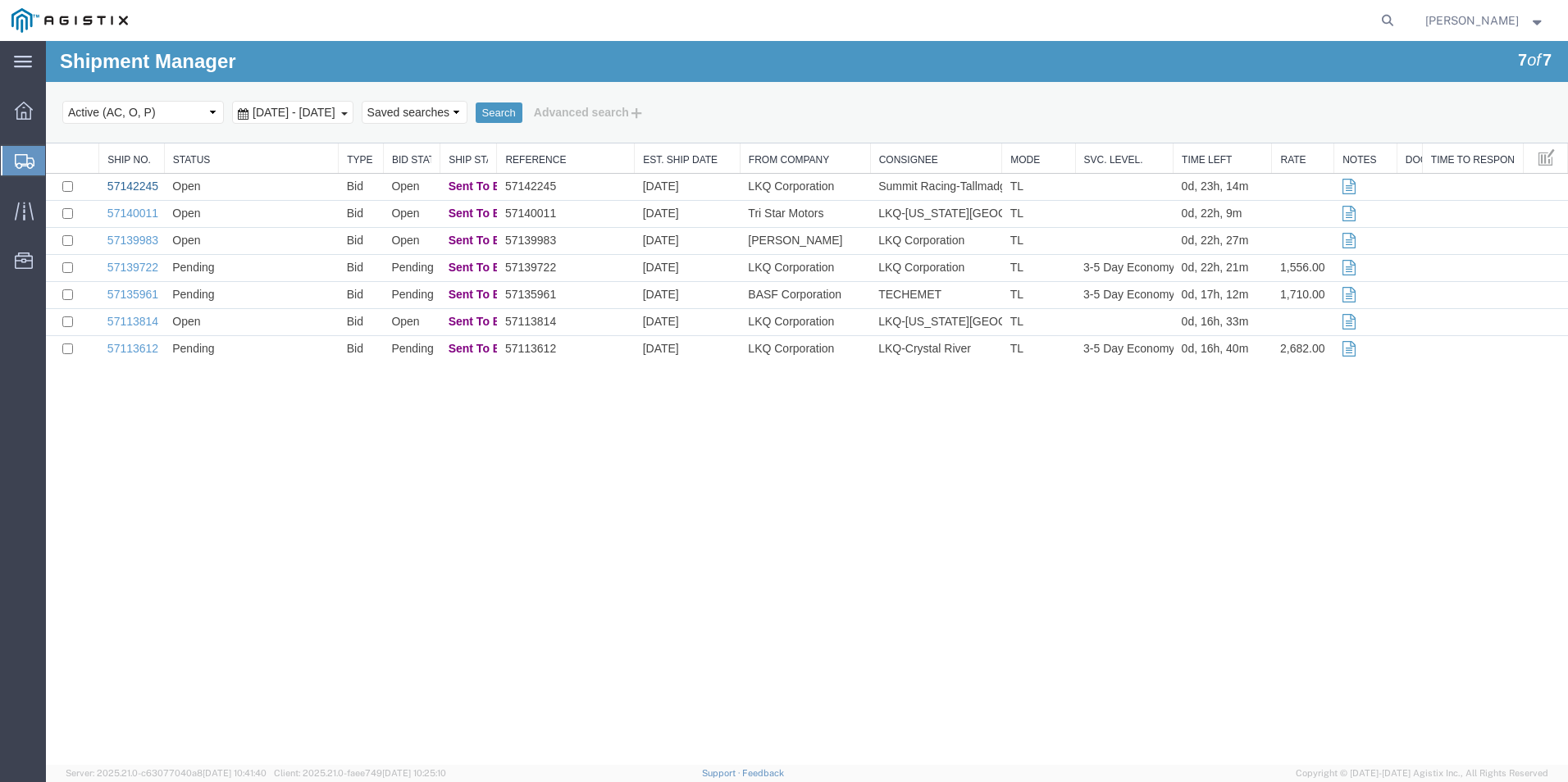
click at [137, 181] on link "57142245" at bounding box center [133, 186] width 51 height 13
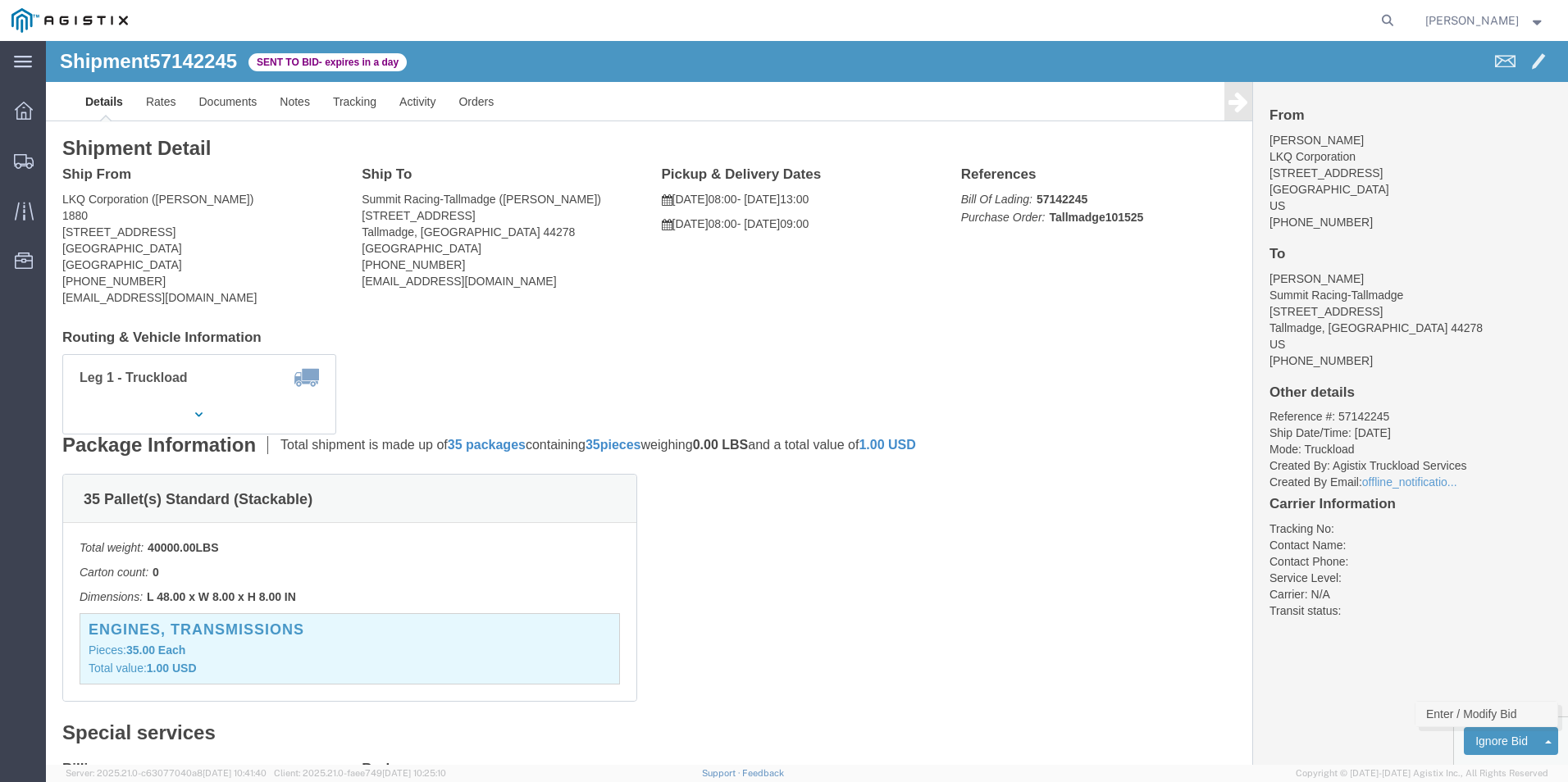
click link "Enter / Modify Bid"
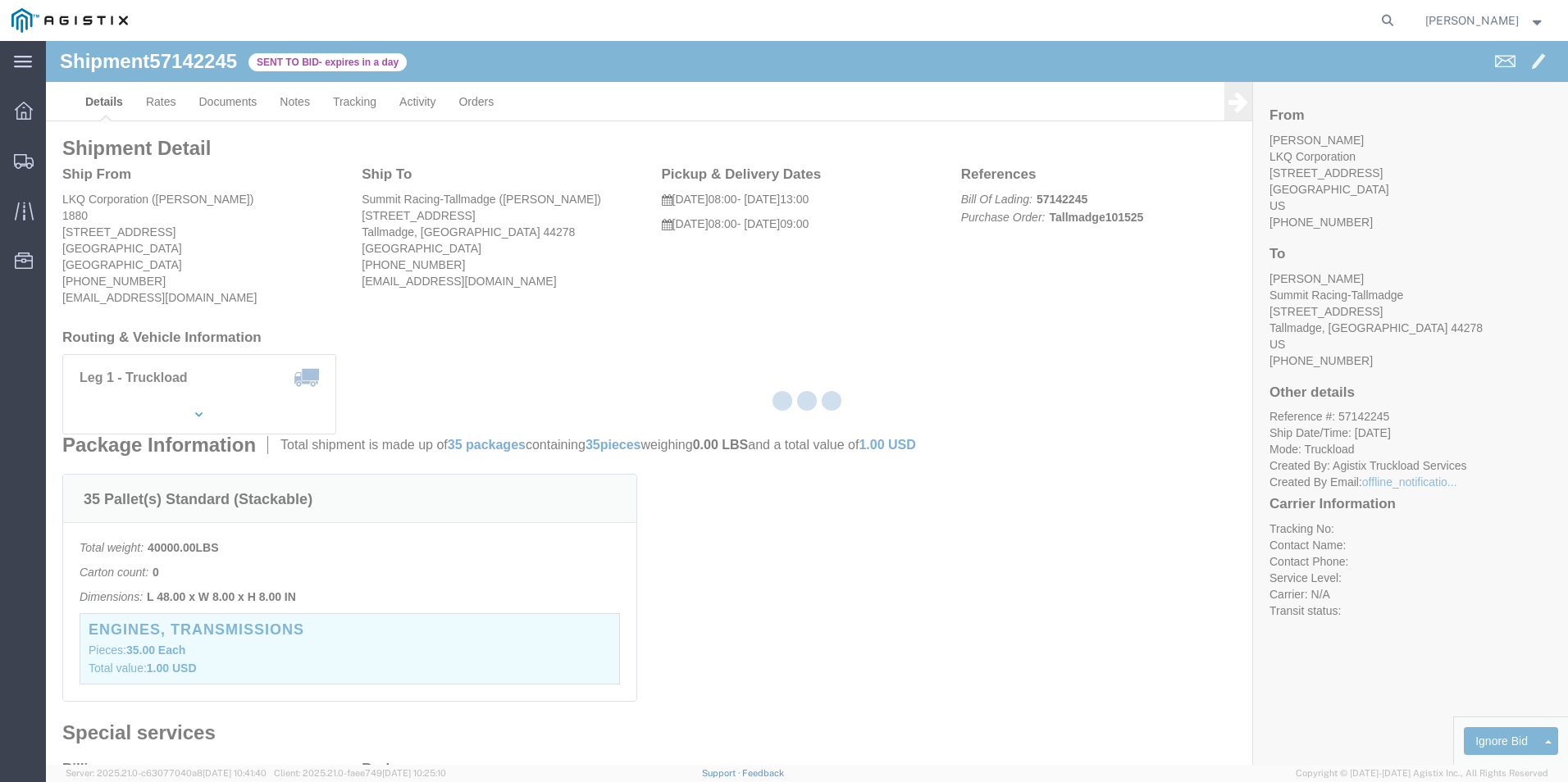
select select "18393"
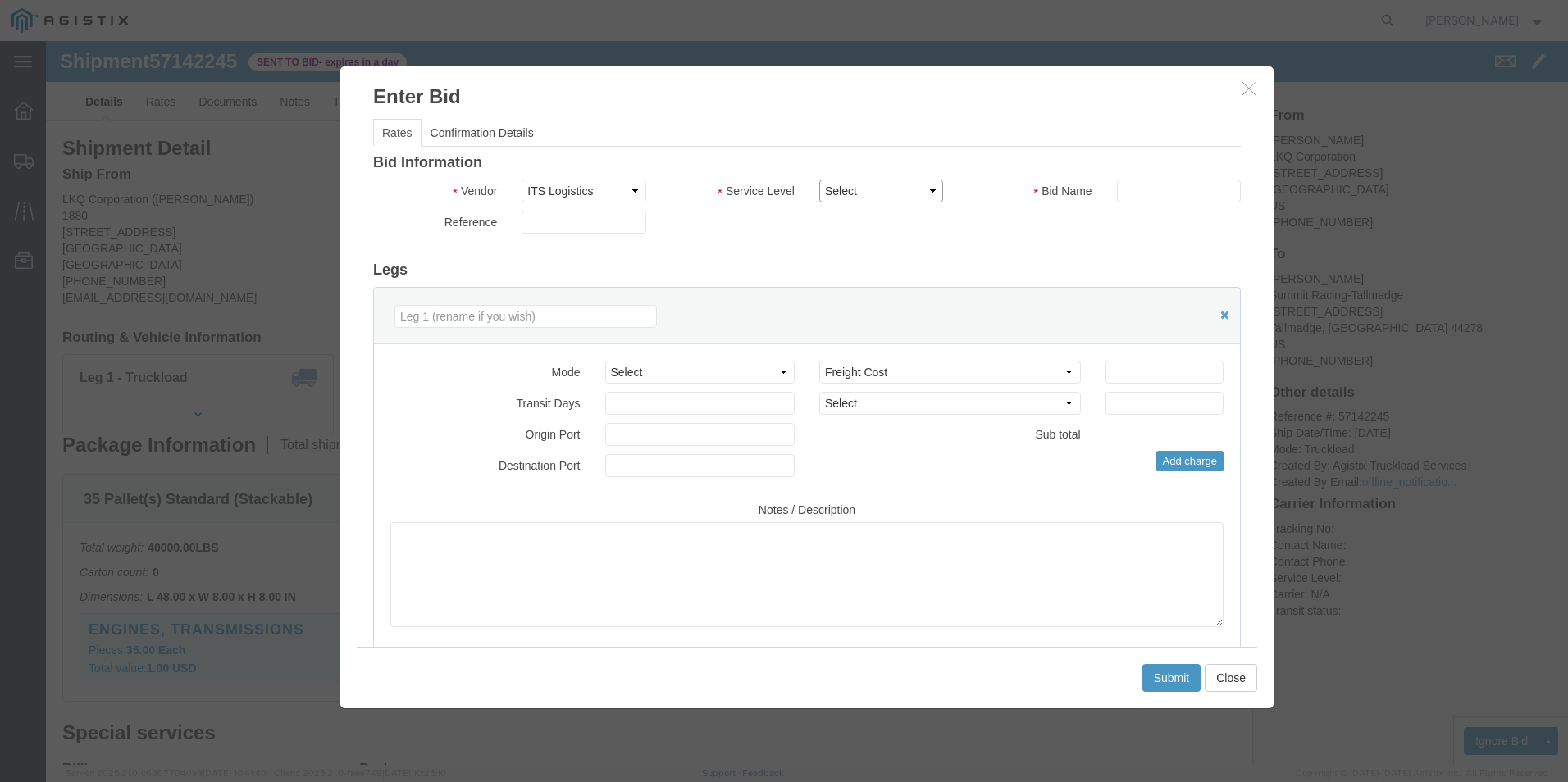
click select "Select Guaranteed Next Day Rail TL Standard 3 - 5 Day"
select select "35343"
click select "Select Guaranteed Next Day Rail TL Standard 3 - 5 Day"
click input "text"
type input "ITS BID"
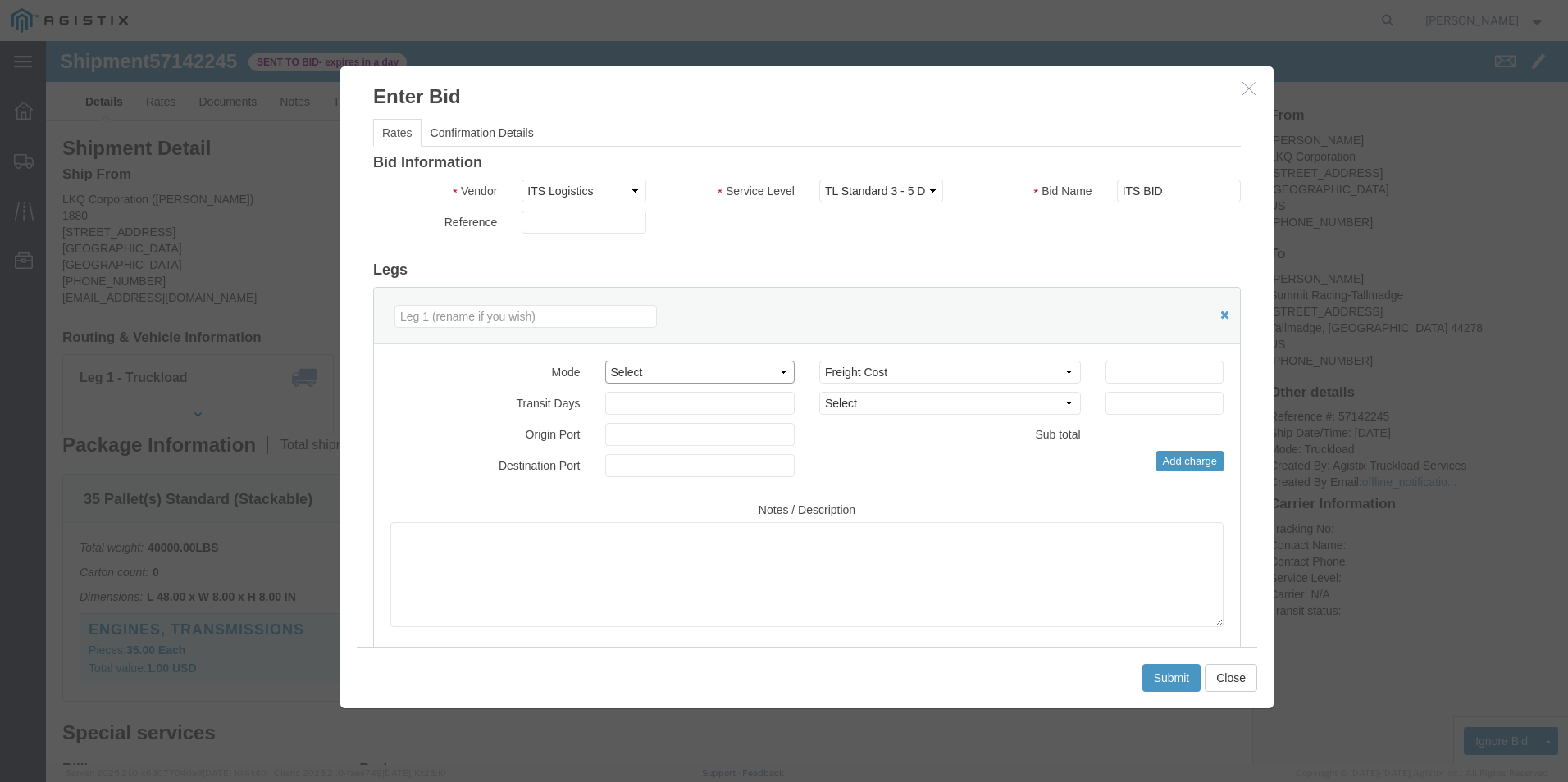
click select "Select Air Less than Truckload Multi-Leg Ocean Freight Rail Small Parcel Truckl…"
select select "TL"
click select "Select Air Less than Truckload Multi-Leg Ocean Freight Rail Small Parcel Truckl…"
click input "number"
type input "1563"
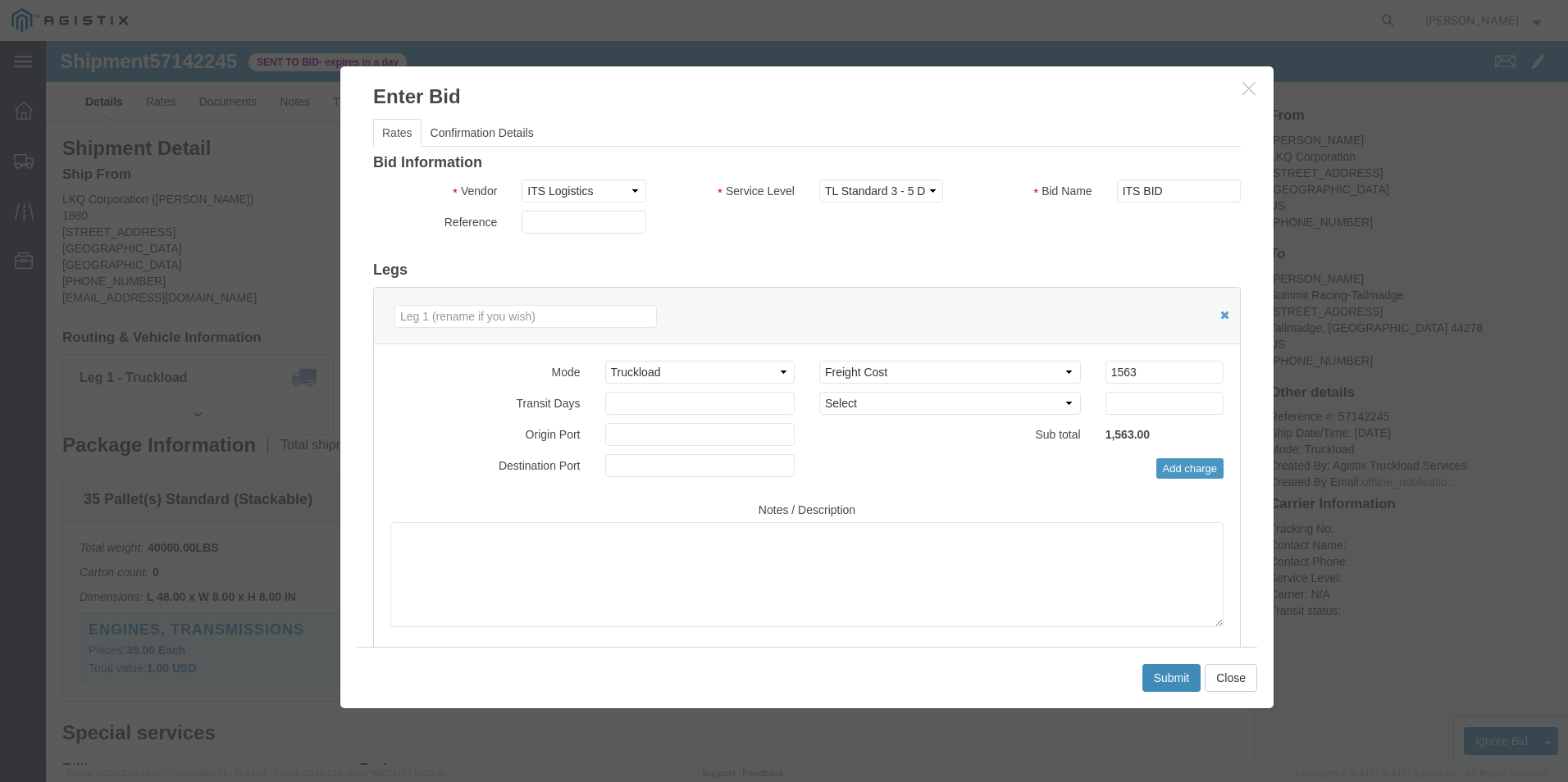
click button "Submit"
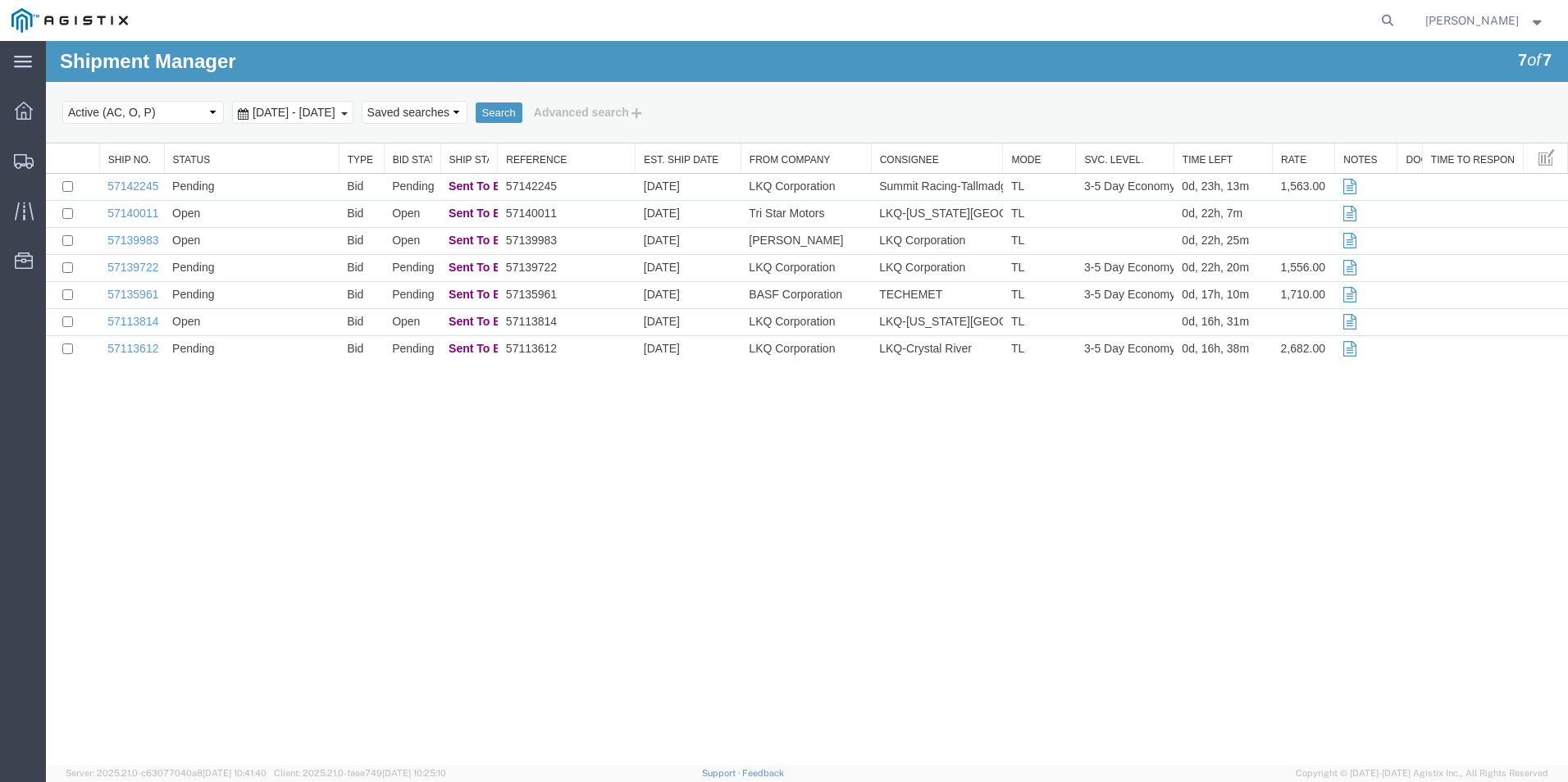
click at [789, 470] on div "Shipment Manager 7 of 7 Search Select status Active (AC, O, P) All Approved Awa…" at bounding box center [807, 403] width 1522 height 724
click at [875, 506] on div "Shipment Manager 7 of 7 Search Select status Active (AC, O, P) All Approved Awa…" at bounding box center [807, 403] width 1522 height 724
click at [139, 246] on link "57139983" at bounding box center [133, 240] width 51 height 13
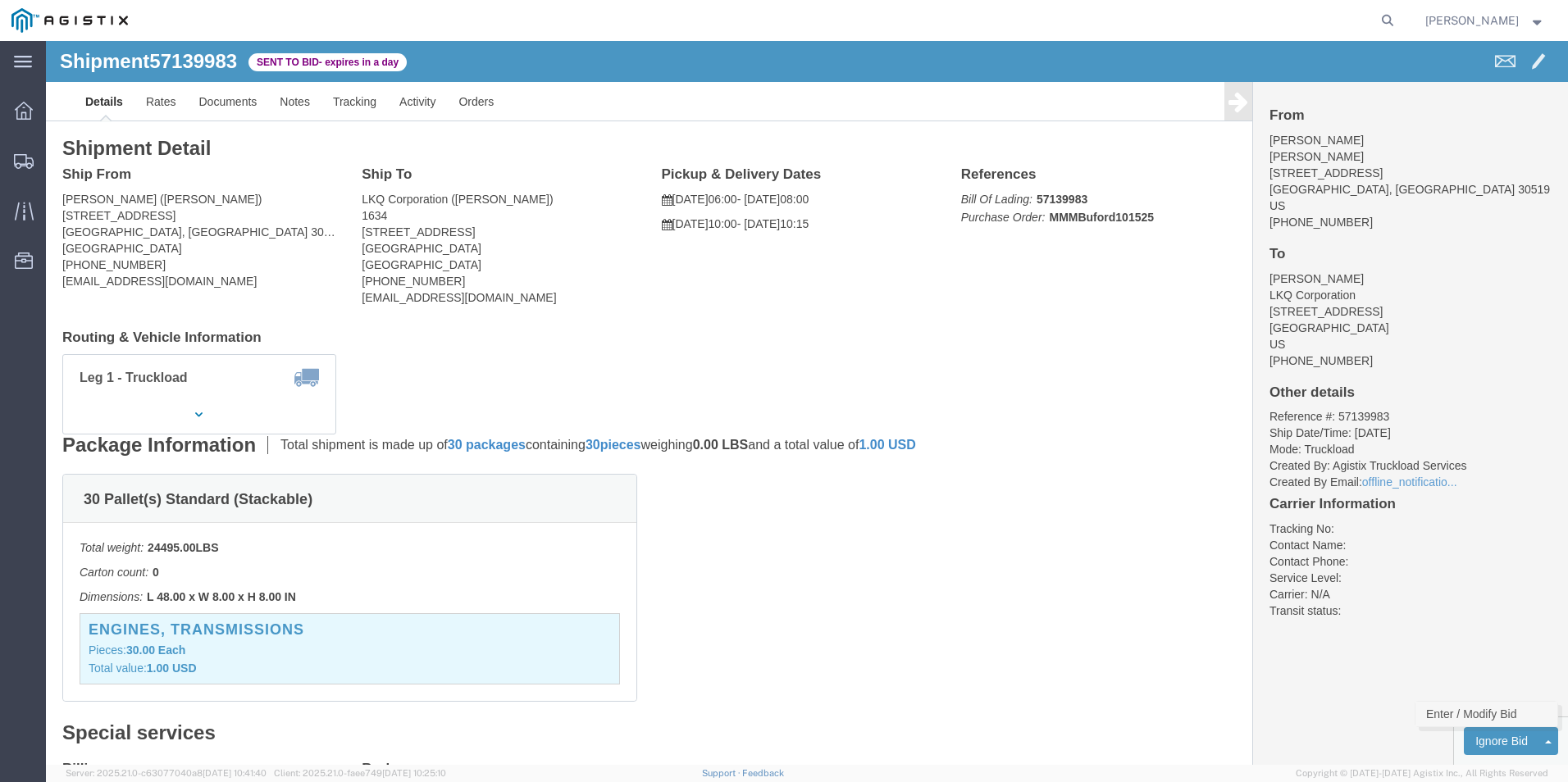
click link "Enter / Modify Bid"
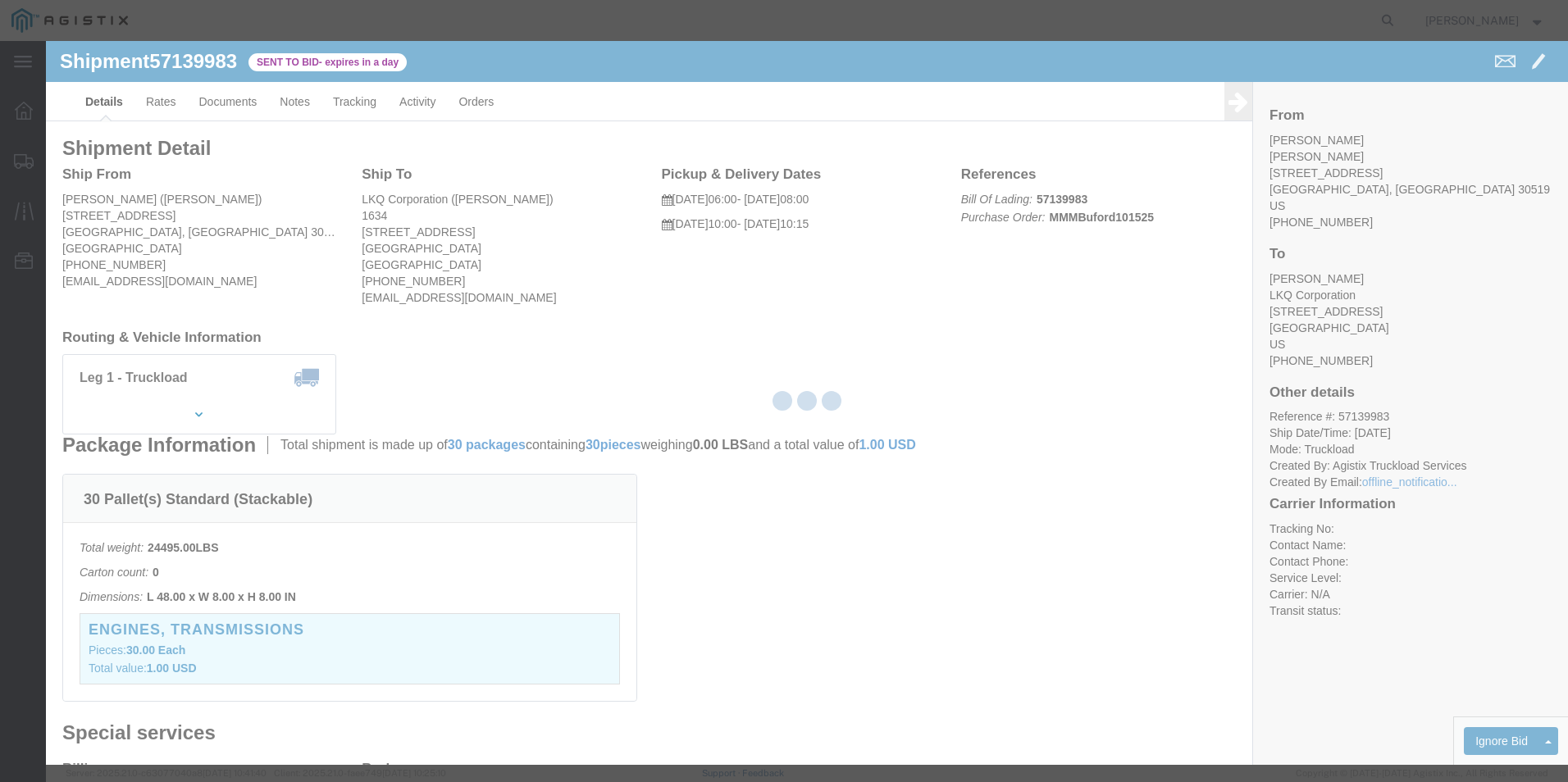
select select "18393"
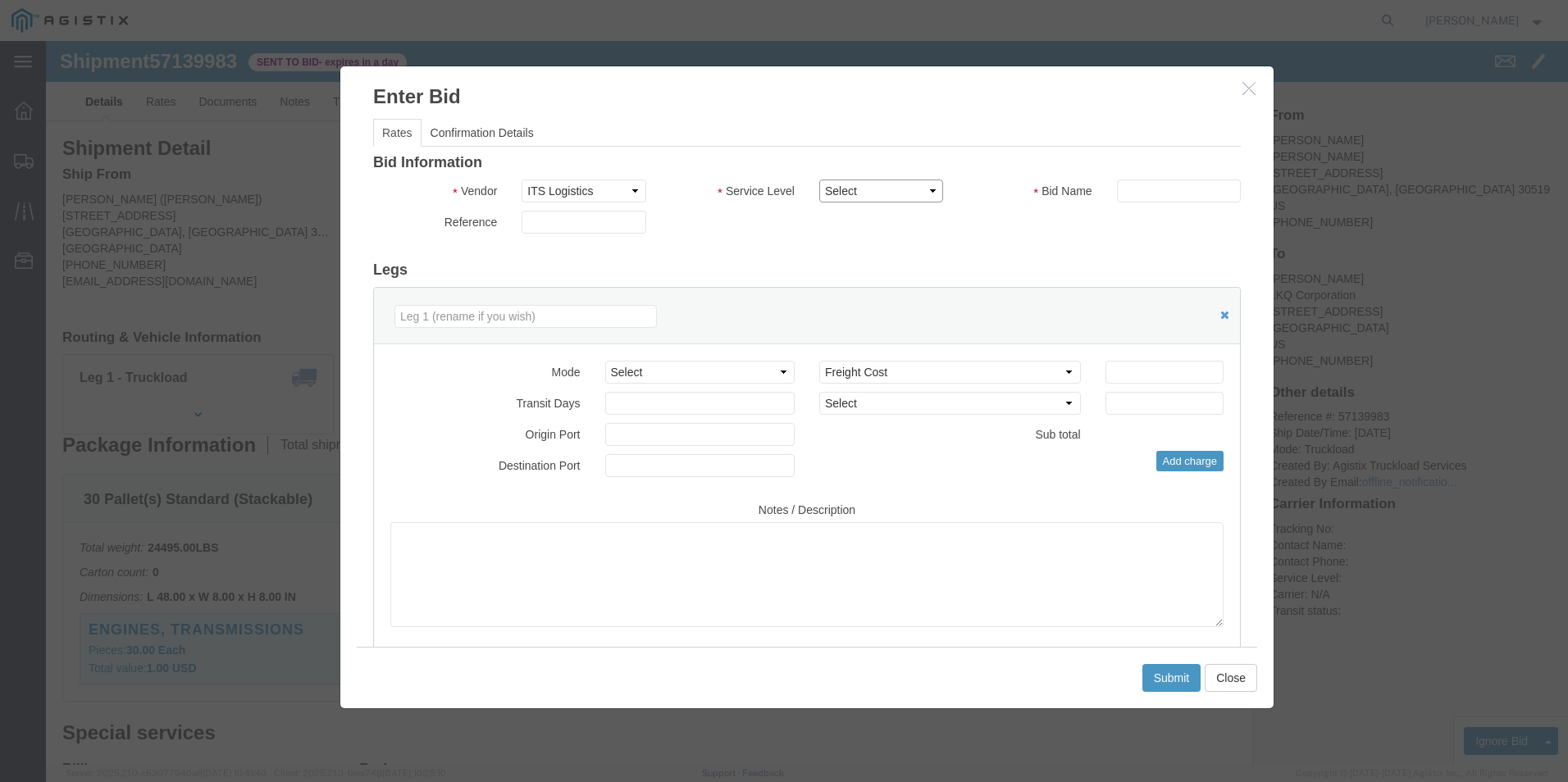
click select "Select Guaranteed Next Day Rail TL Standard 3 - 5 Day"
select select "38971"
click select "Select Guaranteed Next Day Rail TL Standard 3 - 5 Day"
click select "Select Air Less than Truckload Multi-Leg Ocean Freight Rail Small Parcel Truckl…"
select select "TL"
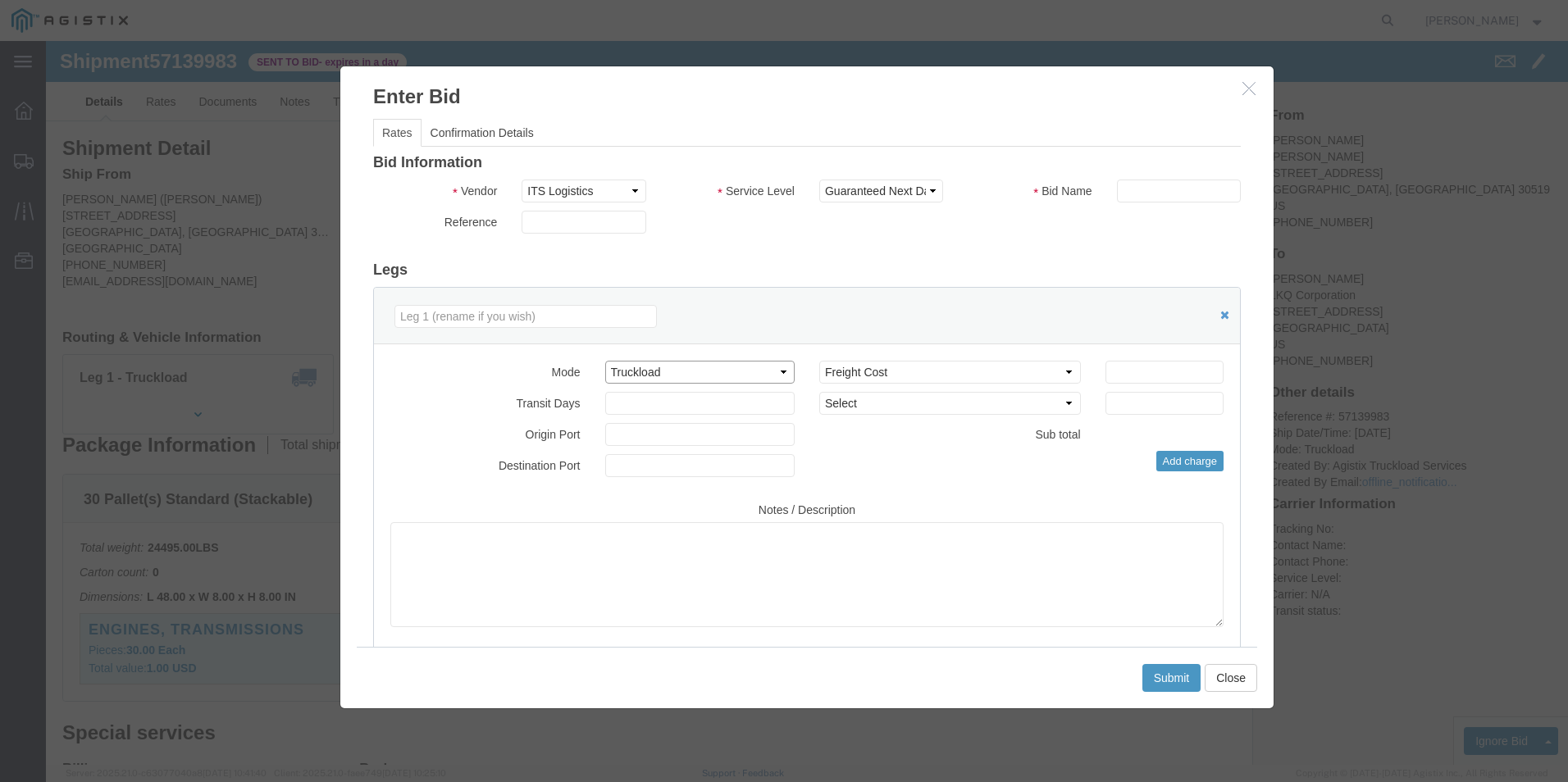
click select "Select Air Less than Truckload Multi-Leg Ocean Freight Rail Small Parcel Truckl…"
click input "text"
type input "ITS BID"
click input "number"
type input "556"
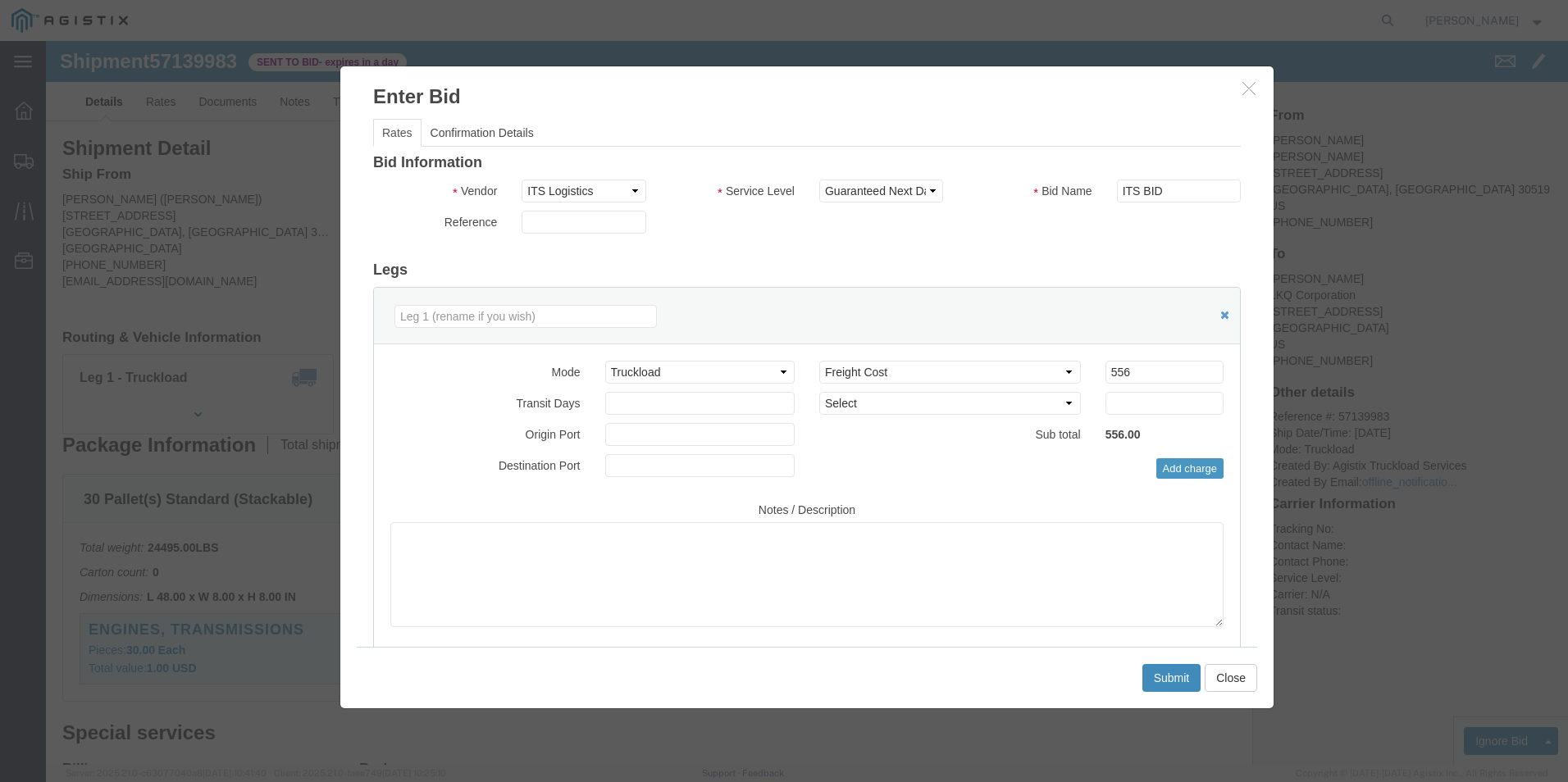
click button "Submit"
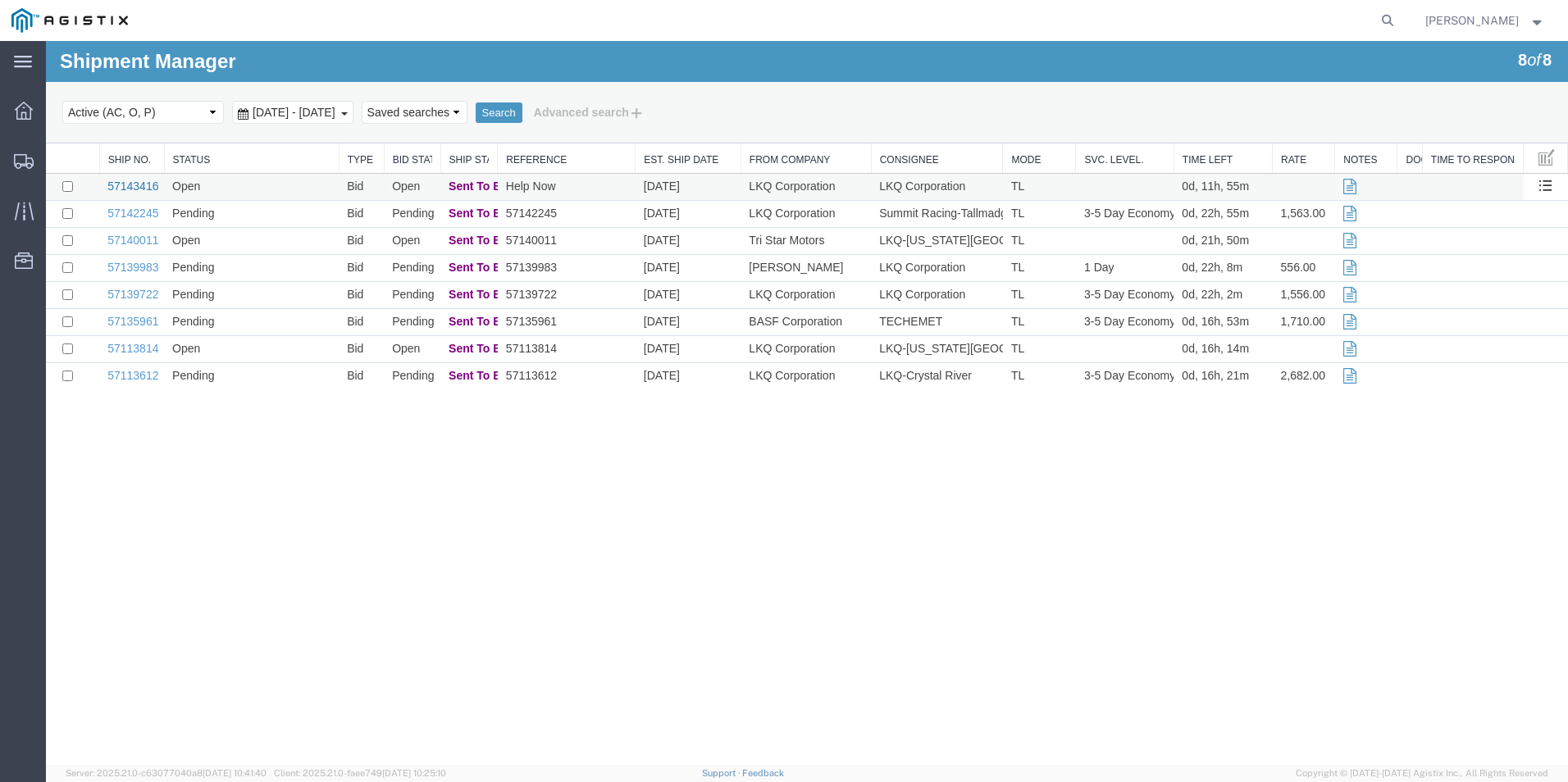
click at [141, 184] on link "57143416" at bounding box center [133, 186] width 51 height 13
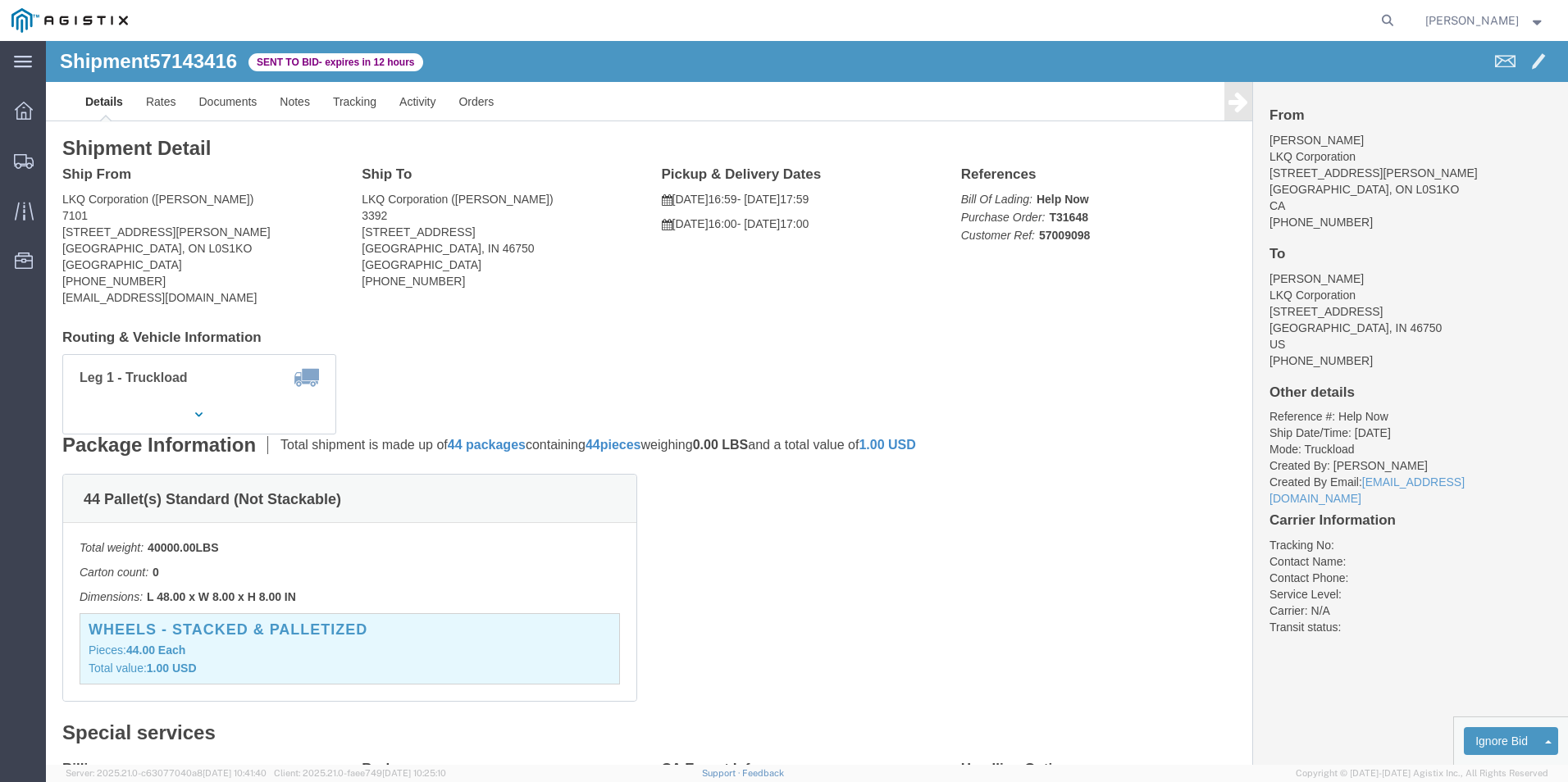
click div "44 Pallet(s) Standard (Not Stackable) Total weight: 40000.00 LBS Carton count: …"
